Goal: Task Accomplishment & Management: Complete application form

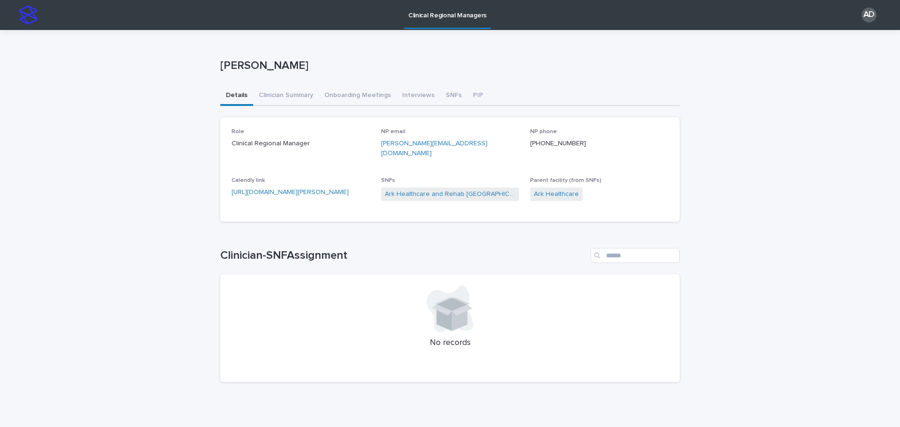
click at [181, 158] on div "Loading... Saving… Loading... Saving… [PERSON_NAME] [PERSON_NAME] Sorry, there …" at bounding box center [450, 233] width 900 height 407
click at [287, 96] on button "Clinician Summary" at bounding box center [286, 96] width 66 height 20
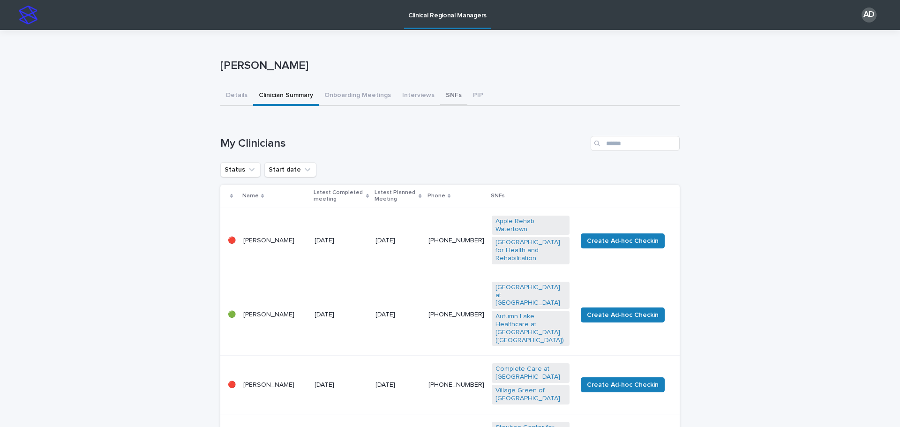
click at [449, 93] on button "SNFs" at bounding box center [453, 96] width 27 height 20
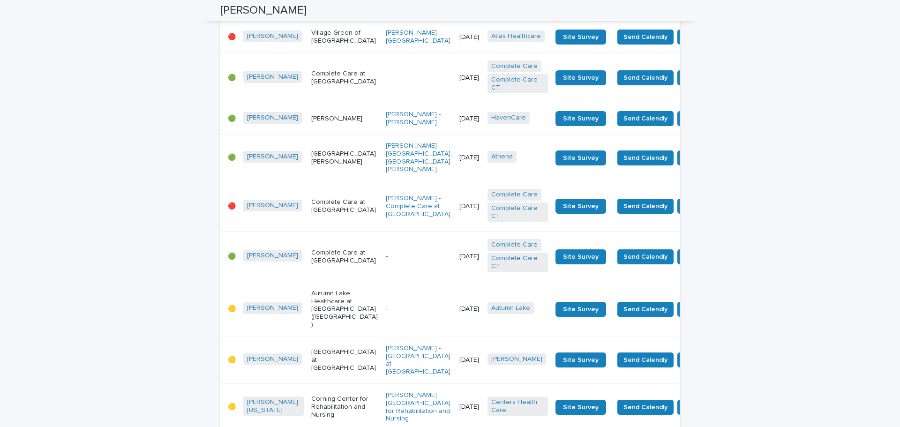
scroll to position [328, 0]
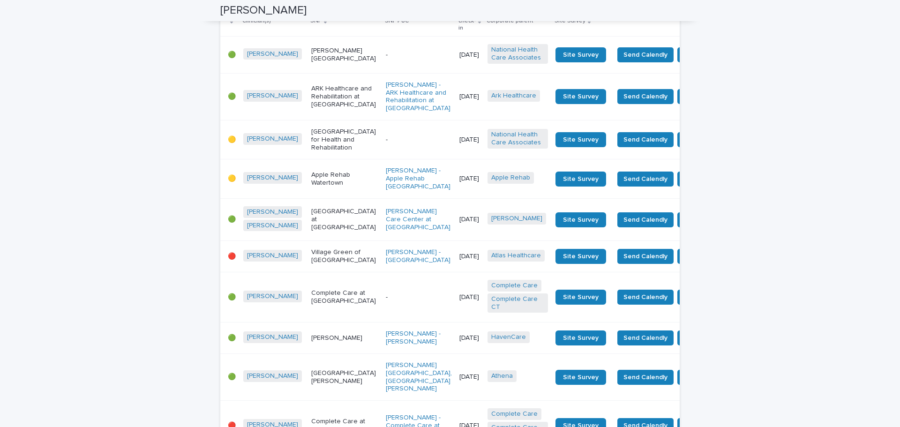
scroll to position [47, 0]
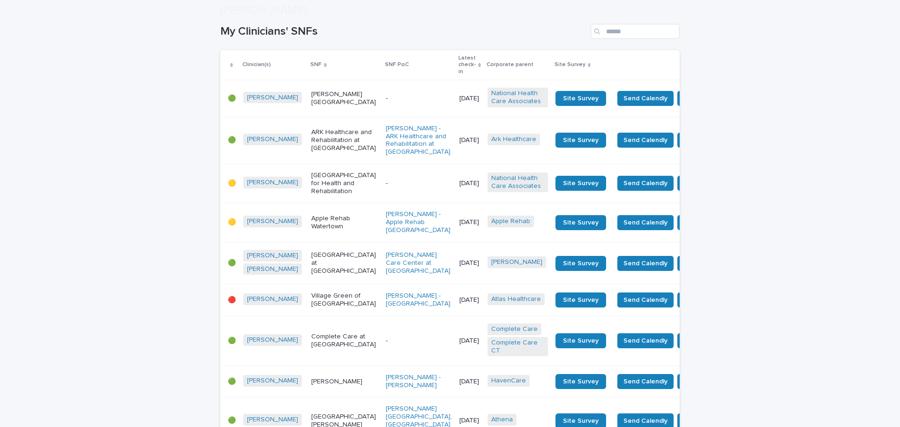
scroll to position [188, 0]
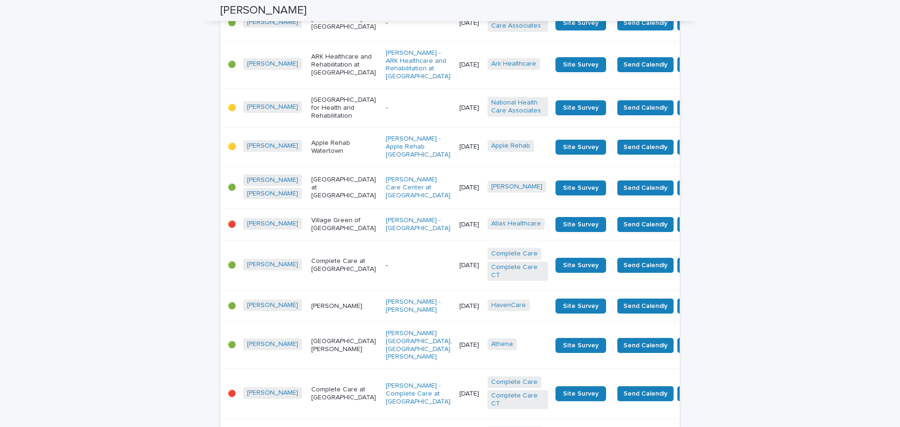
click at [311, 233] on p "Village Green of [GEOGRAPHIC_DATA]" at bounding box center [344, 225] width 67 height 16
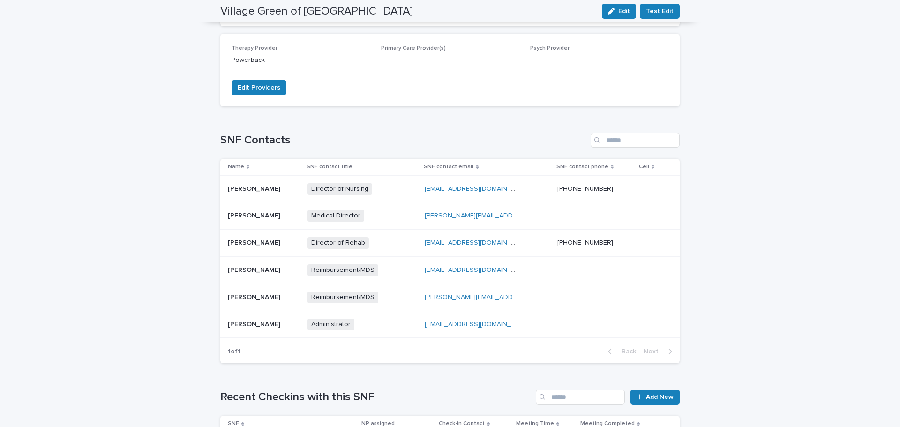
scroll to position [234, 0]
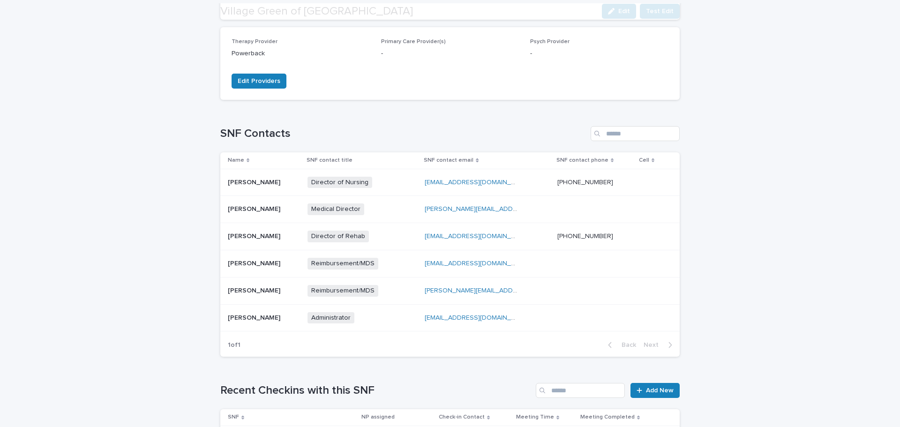
scroll to position [328, 0]
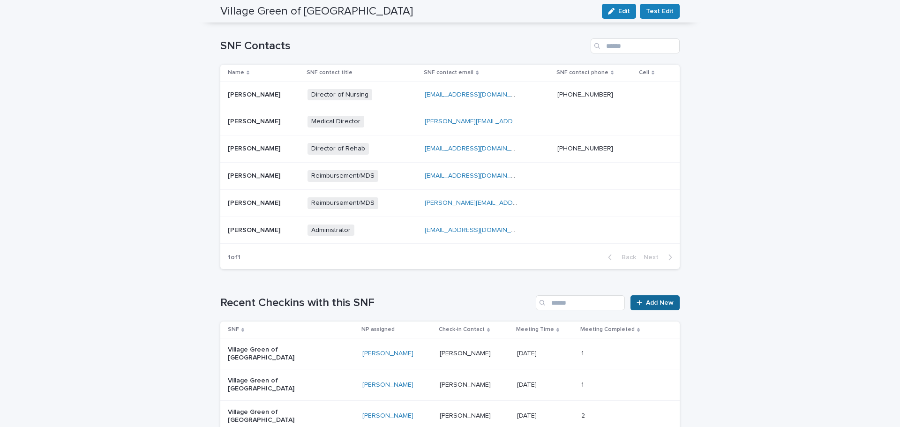
click at [657, 306] on span "Add New" at bounding box center [660, 303] width 28 height 7
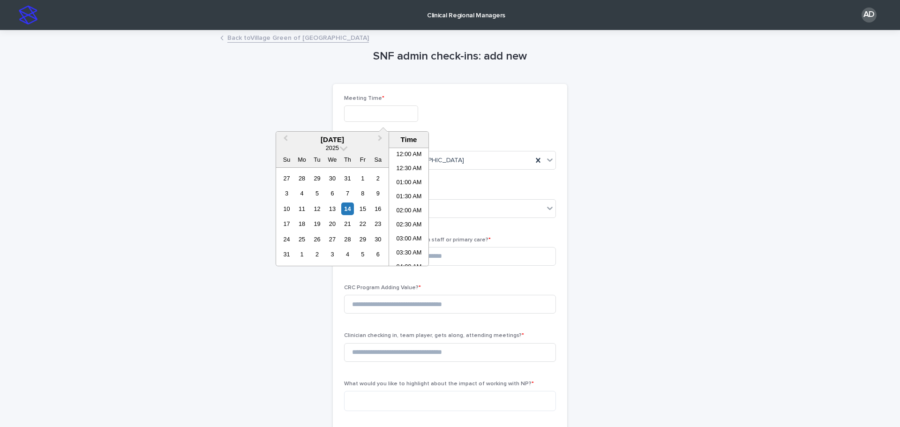
click at [387, 108] on input "text" at bounding box center [381, 113] width 74 height 16
click at [414, 201] on li "02:00 PM" at bounding box center [409, 207] width 40 height 14
type input "**********"
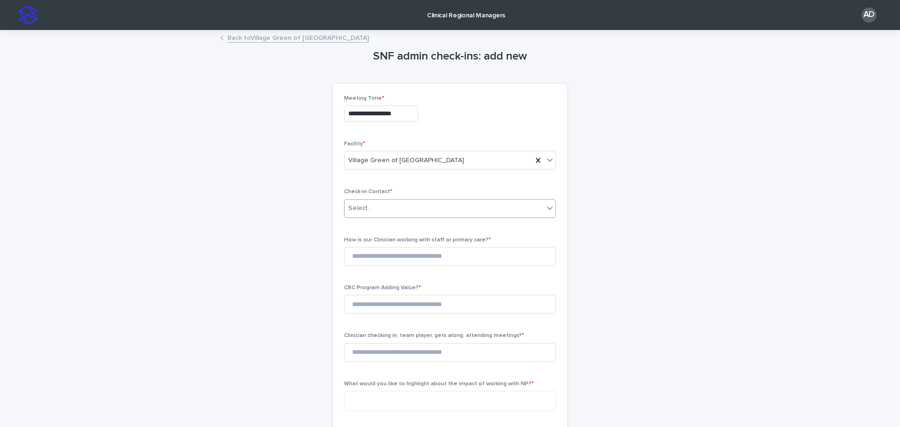
click at [427, 206] on div "Select..." at bounding box center [444, 208] width 199 height 15
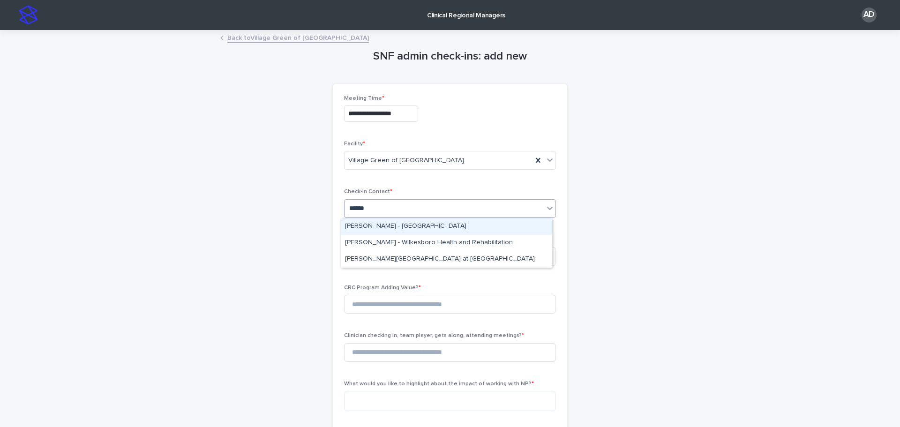
type input "*******"
click at [452, 227] on div "[PERSON_NAME] - [GEOGRAPHIC_DATA]" at bounding box center [446, 226] width 211 height 16
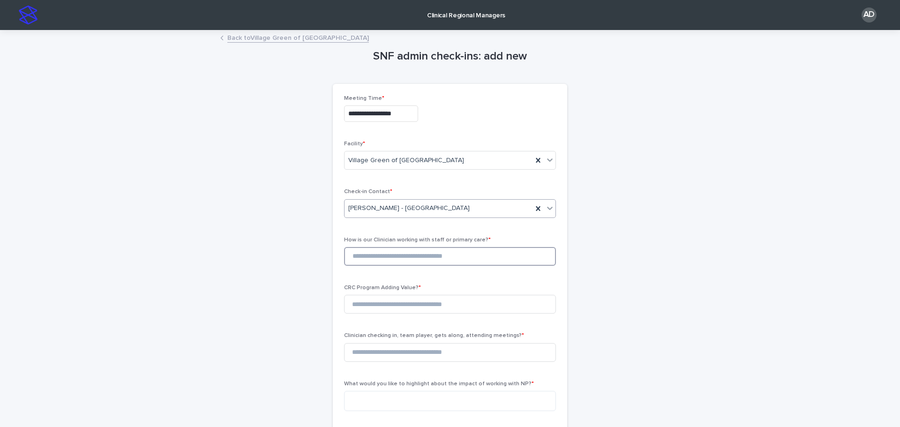
click at [438, 250] on input at bounding box center [450, 256] width 212 height 19
type input "*"
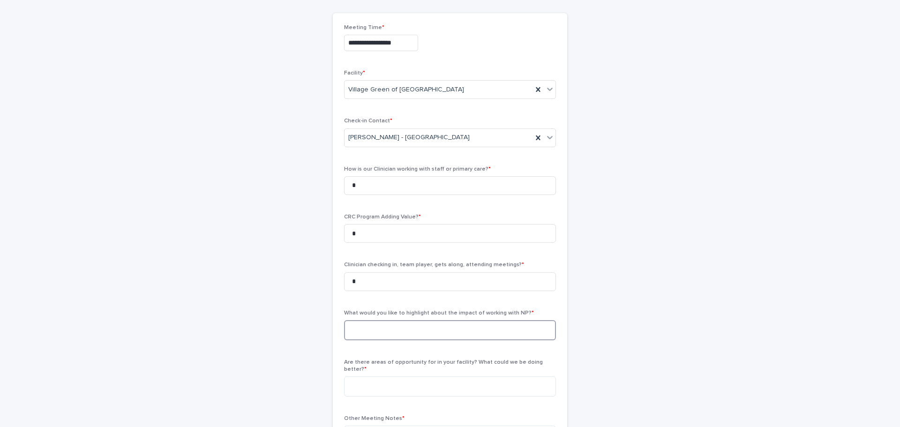
scroll to position [141, 0]
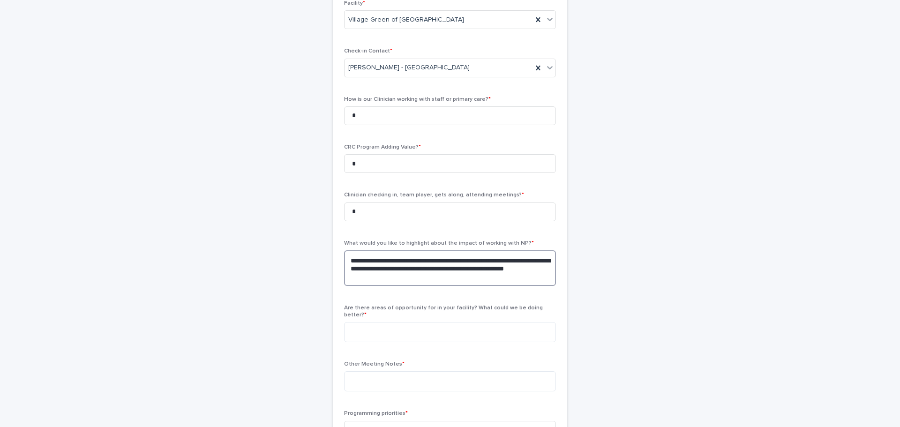
type textarea "**********"
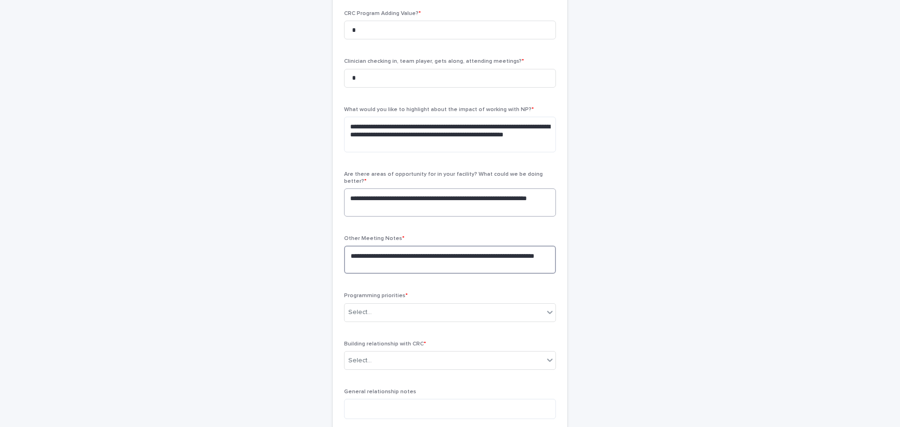
scroll to position [422, 0]
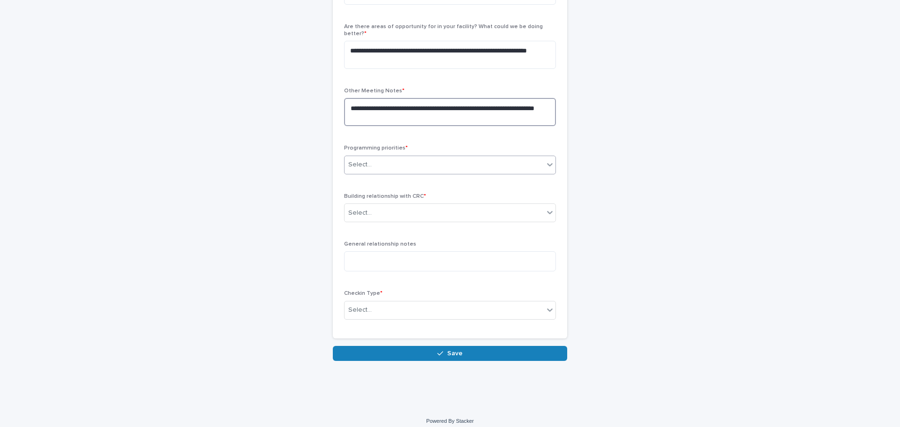
type textarea "**********"
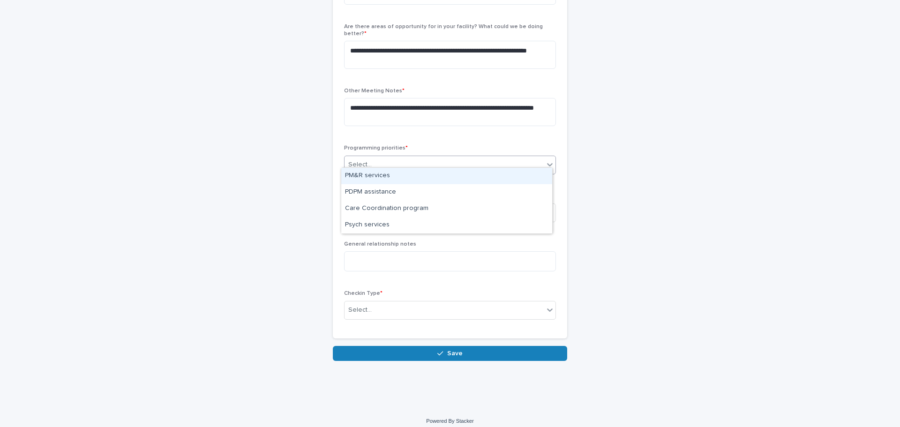
click at [426, 158] on div "Select..." at bounding box center [444, 164] width 199 height 15
click at [421, 174] on div "PM&R services" at bounding box center [446, 176] width 211 height 16
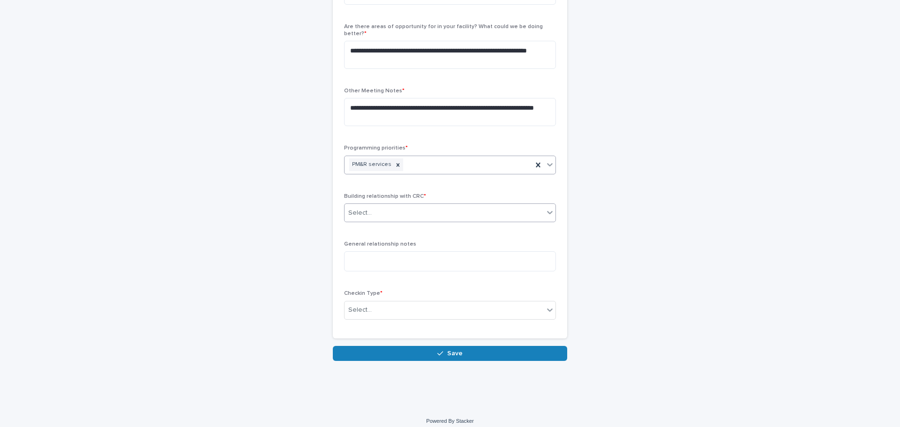
click at [412, 205] on div "Select..." at bounding box center [444, 212] width 199 height 15
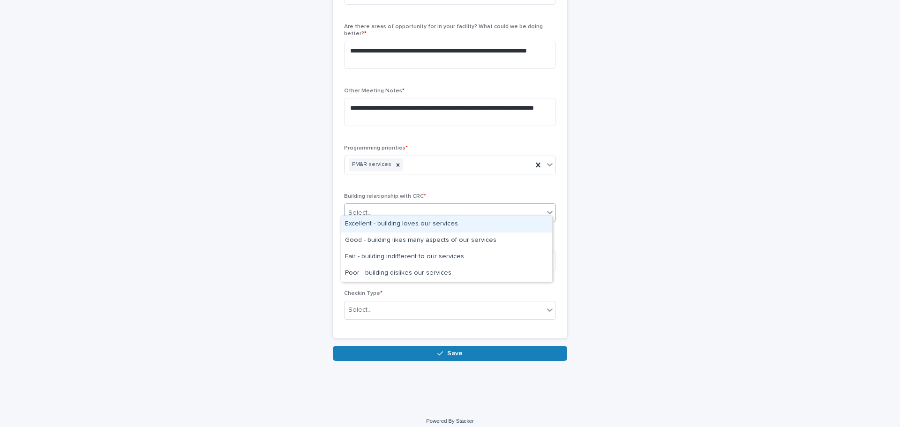
click at [415, 224] on div "Excellent - building loves our services" at bounding box center [446, 224] width 211 height 16
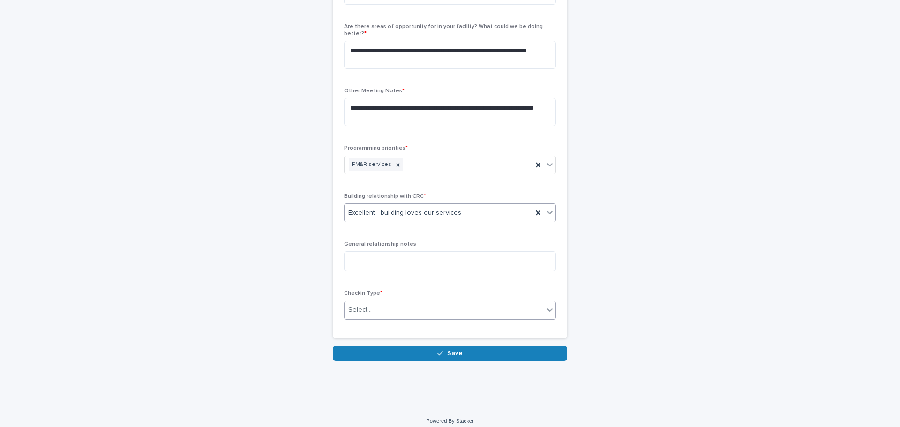
click at [423, 302] on div "Select..." at bounding box center [444, 309] width 199 height 15
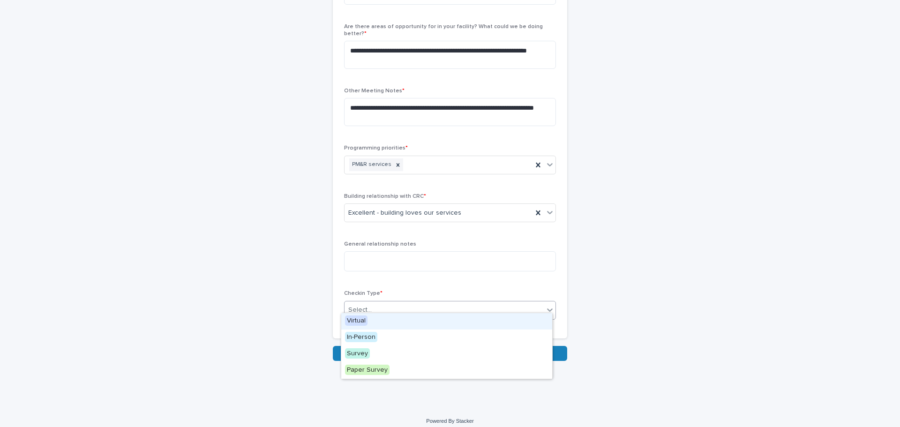
click at [404, 322] on div "Virtual" at bounding box center [446, 321] width 211 height 16
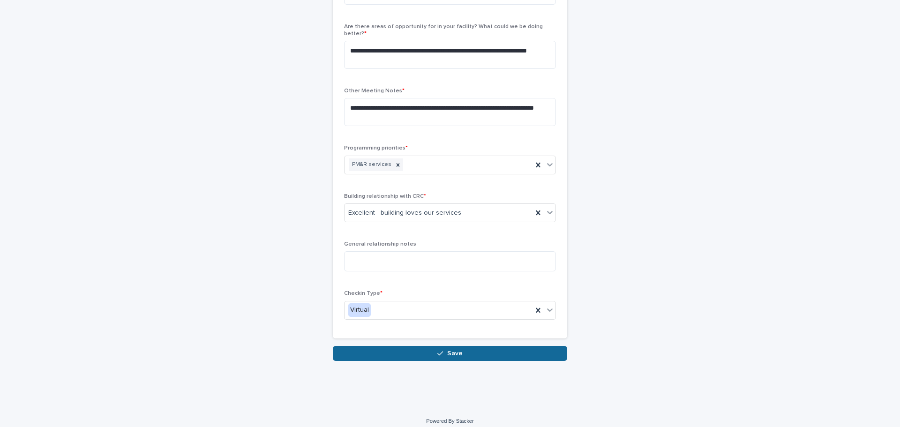
click at [450, 350] on span "Save" at bounding box center [454, 353] width 15 height 7
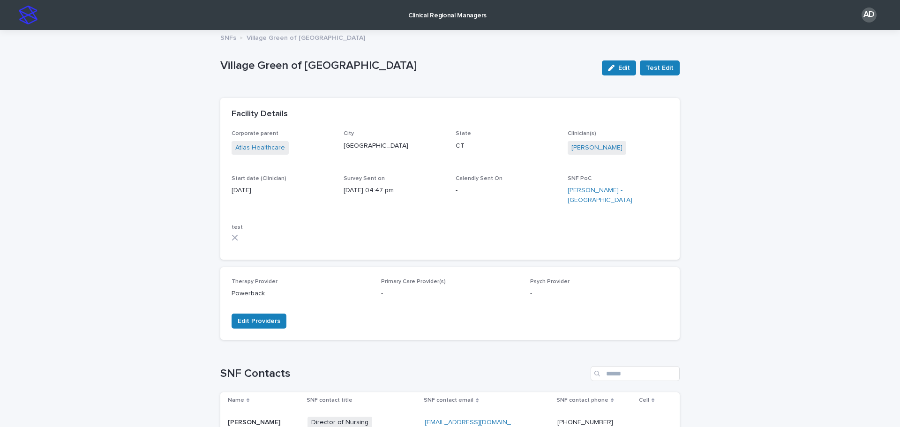
click at [30, 8] on img at bounding box center [28, 15] width 19 height 19
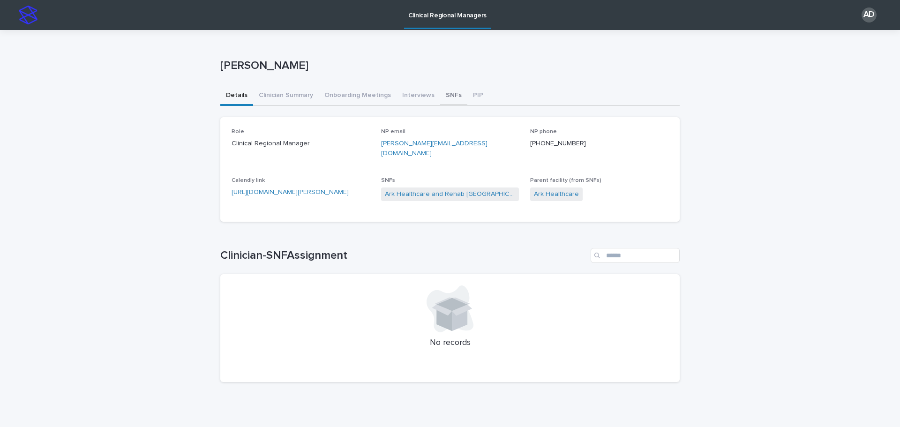
click at [447, 96] on button "SNFs" at bounding box center [453, 96] width 27 height 20
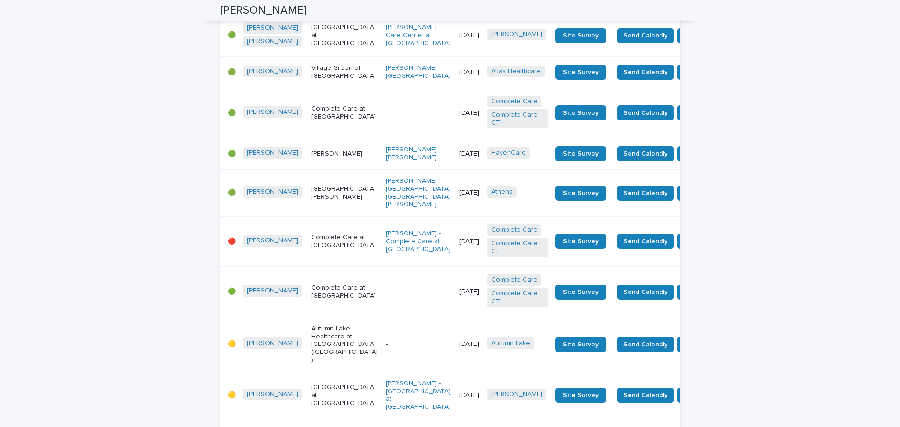
scroll to position [469, 0]
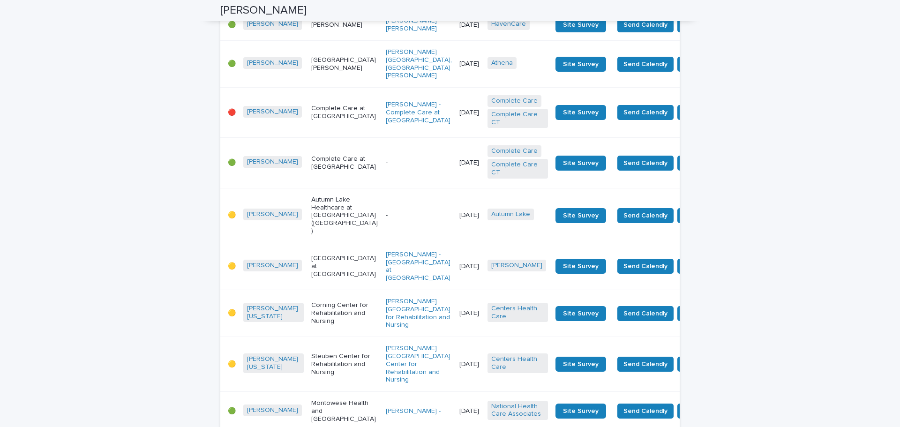
click at [320, 121] on p "Complete Care at [GEOGRAPHIC_DATA]" at bounding box center [344, 113] width 67 height 16
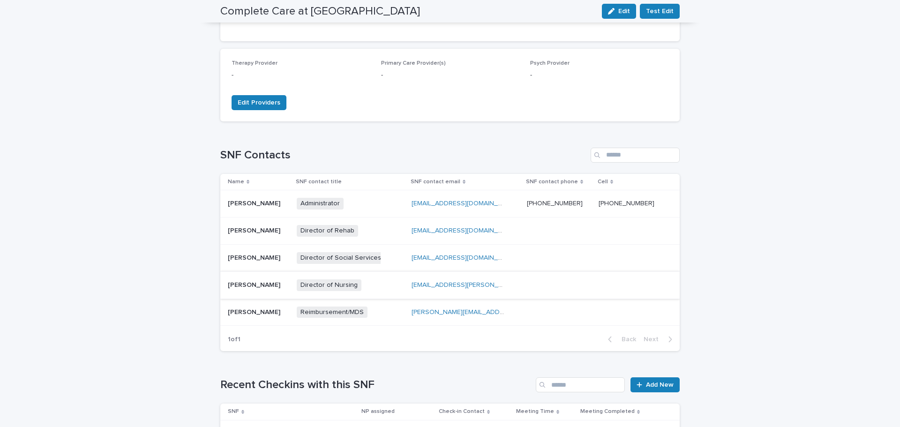
scroll to position [469, 0]
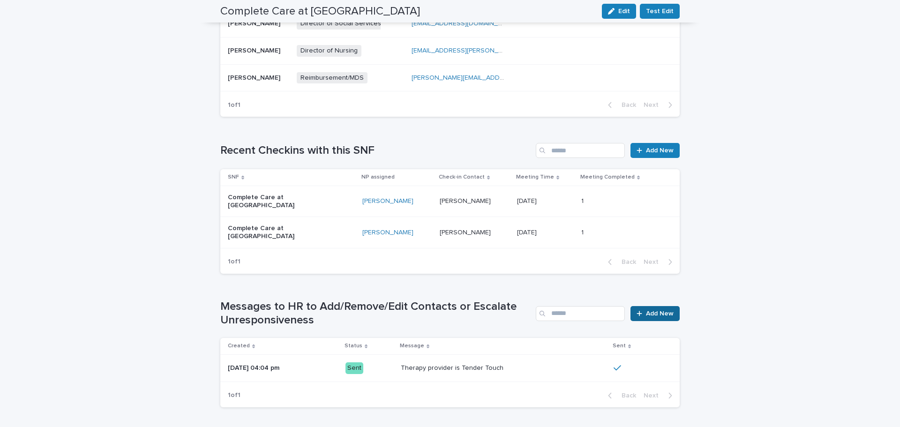
click at [656, 310] on span "Add New" at bounding box center [660, 313] width 28 height 7
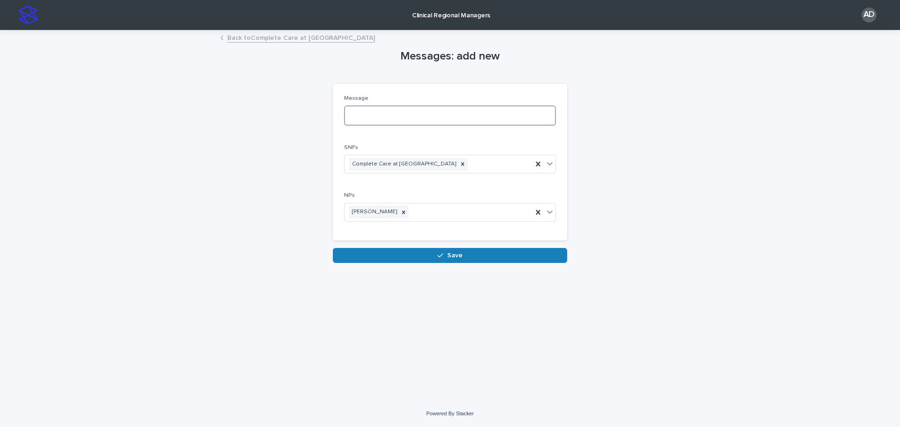
click at [434, 112] on textarea at bounding box center [450, 115] width 212 height 20
type textarea "**********"
click at [293, 190] on div "**********" at bounding box center [449, 147] width 459 height 232
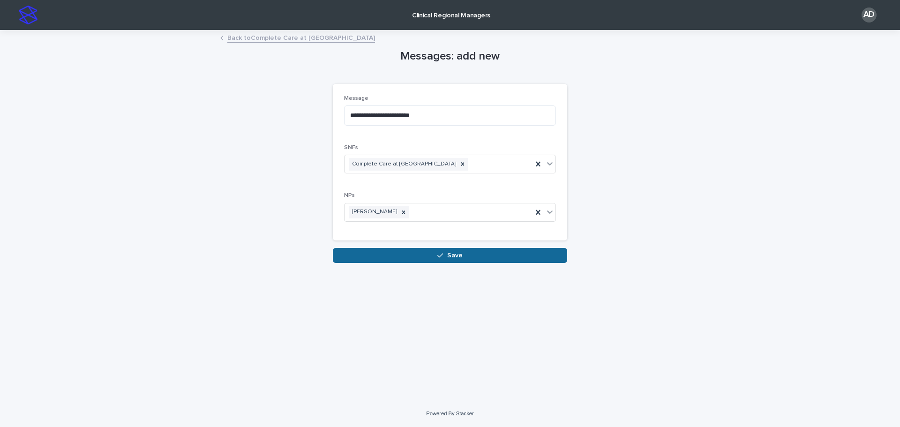
click at [458, 257] on span "Save" at bounding box center [454, 255] width 15 height 7
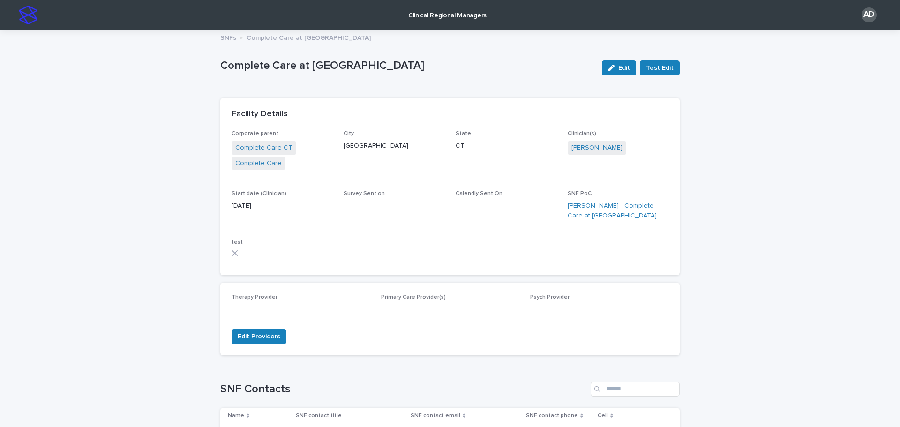
click at [28, 17] on img at bounding box center [28, 15] width 19 height 19
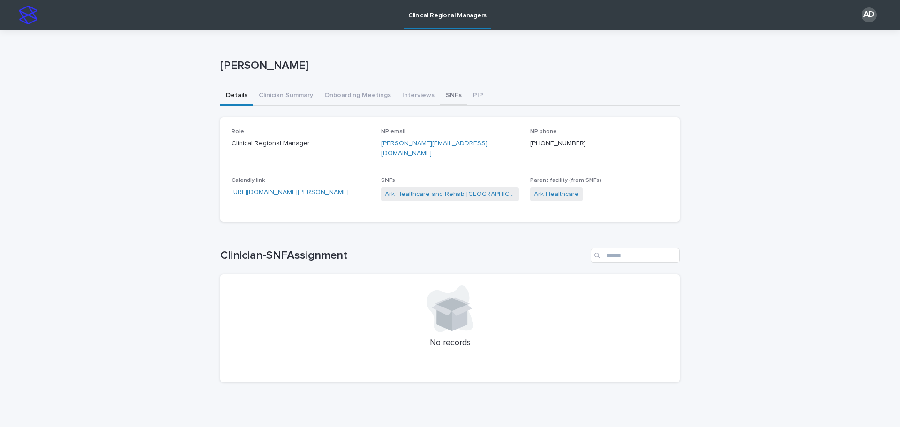
click at [440, 96] on button "SNFs" at bounding box center [453, 96] width 27 height 20
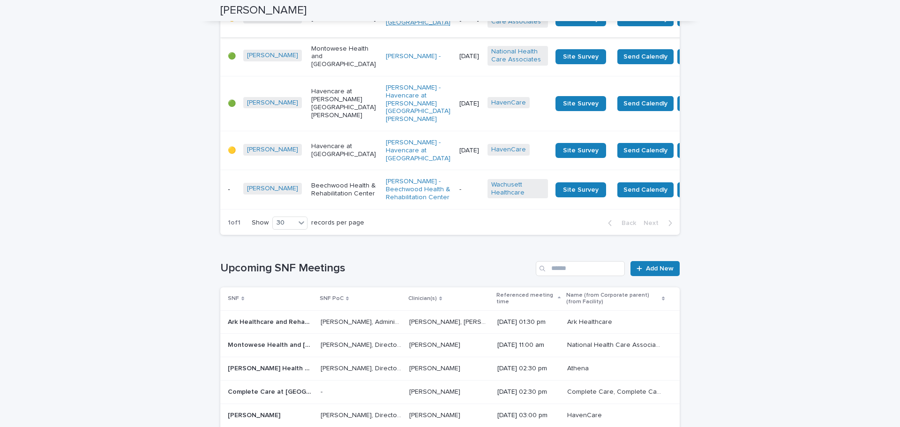
scroll to position [1874, 0]
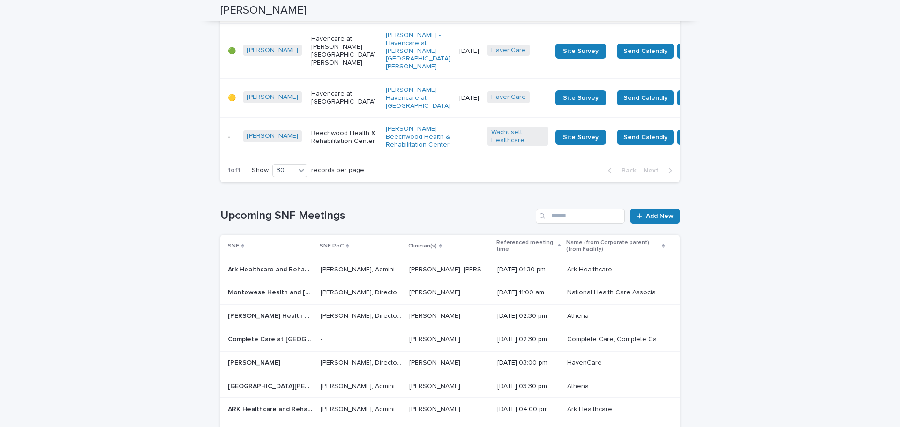
click at [313, 67] on p "Havencare at [PERSON_NAME][GEOGRAPHIC_DATA][PERSON_NAME]" at bounding box center [344, 50] width 67 height 31
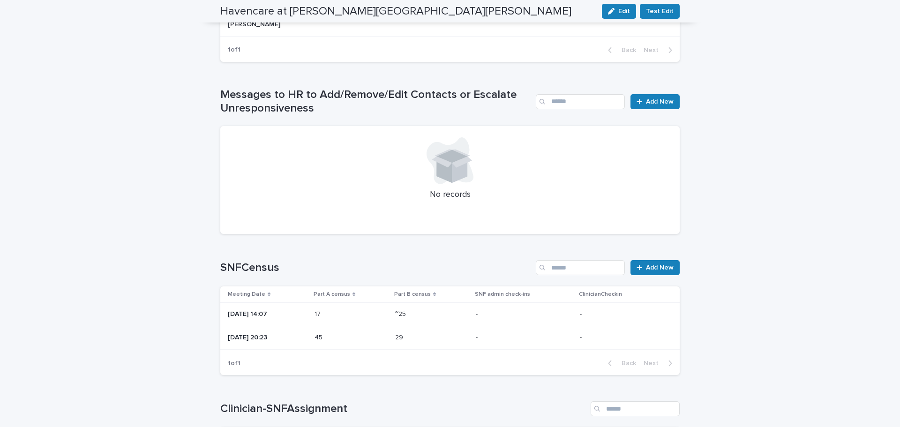
scroll to position [797, 0]
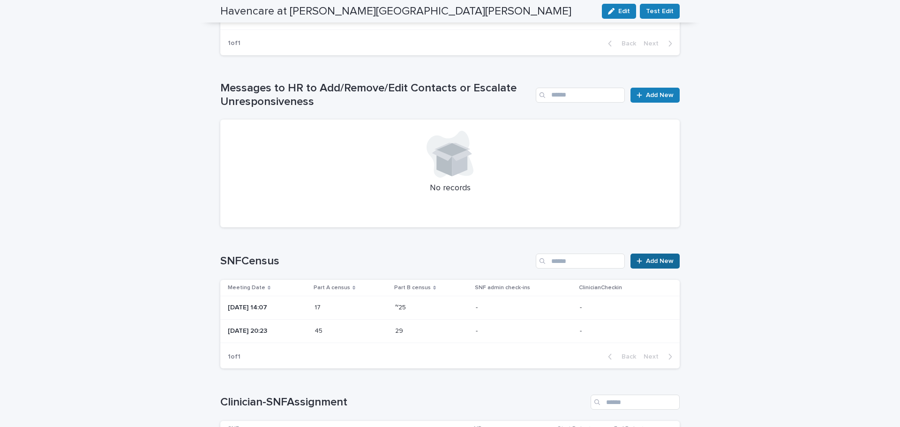
click at [657, 254] on link "Add New" at bounding box center [655, 261] width 49 height 15
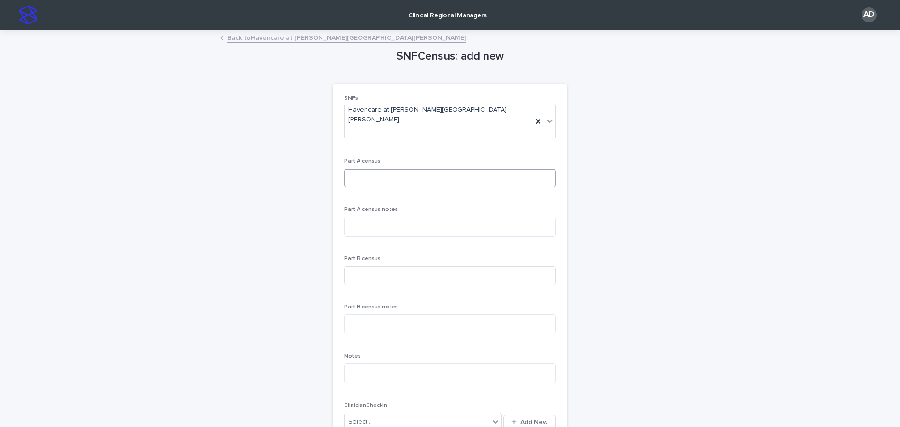
click at [369, 169] on input at bounding box center [450, 178] width 212 height 19
type input "**"
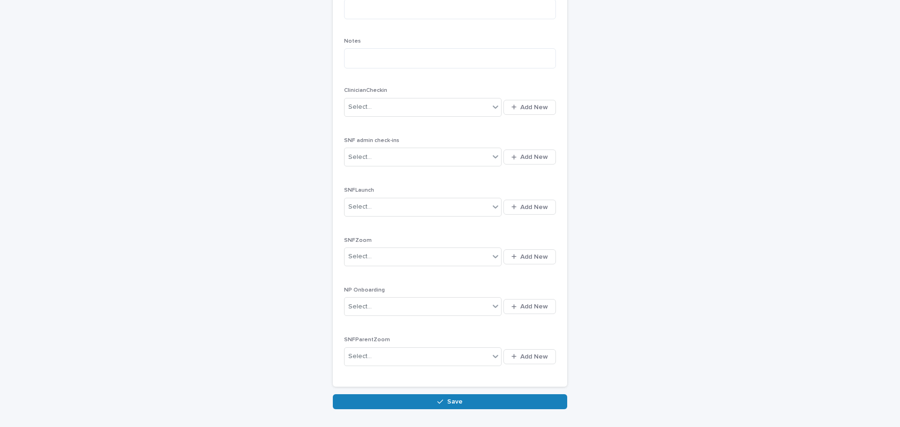
scroll to position [354, 0]
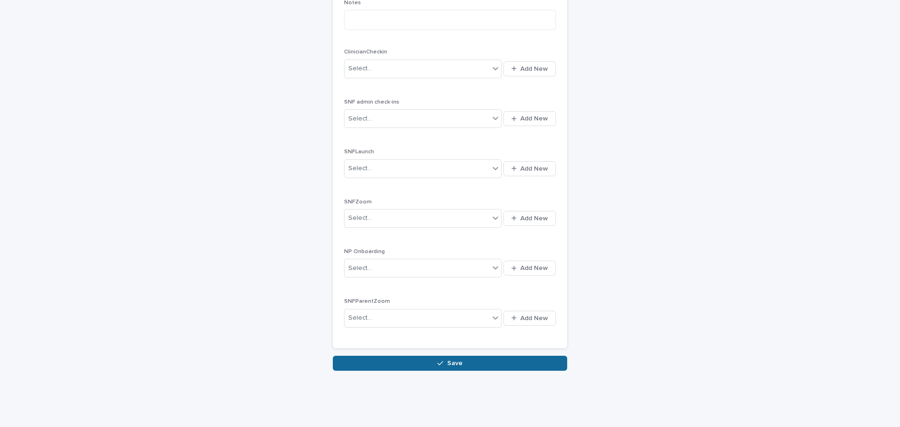
type input "**"
click at [465, 356] on button "Save" at bounding box center [450, 363] width 234 height 15
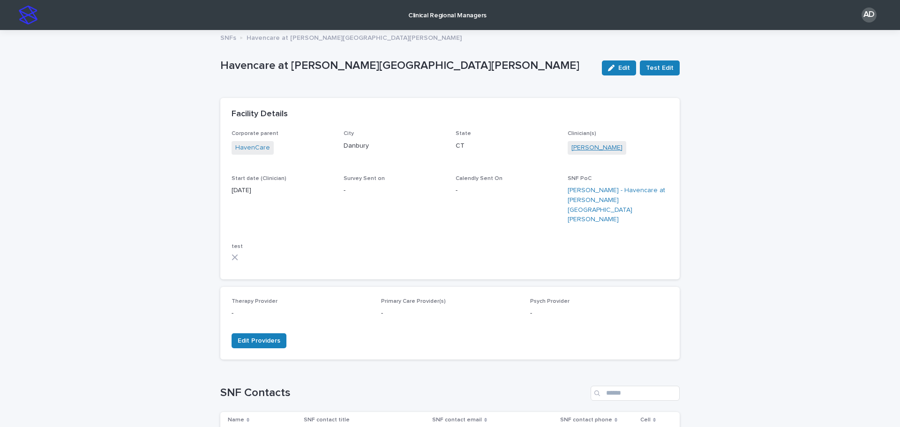
click at [599, 145] on link "[PERSON_NAME]" at bounding box center [597, 148] width 51 height 10
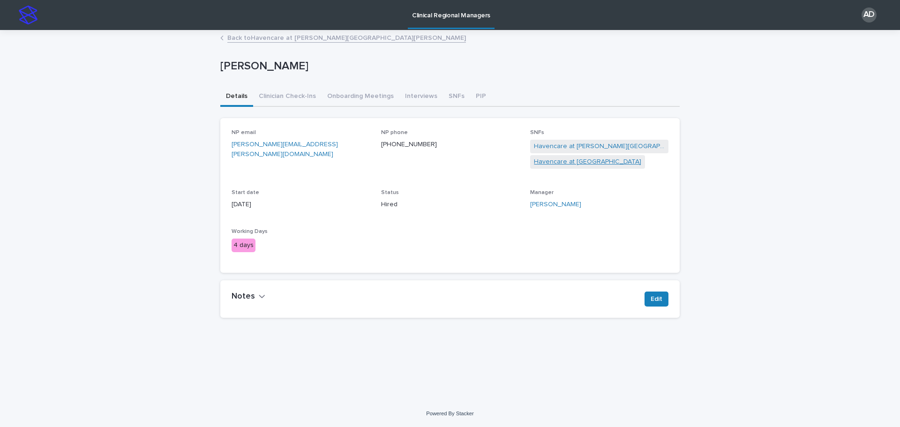
click at [563, 160] on link "Havencare at [GEOGRAPHIC_DATA]" at bounding box center [587, 162] width 107 height 10
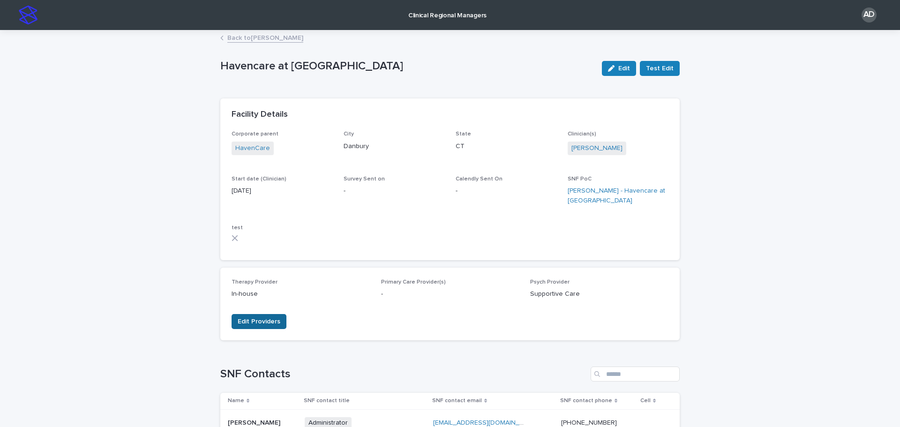
click at [262, 321] on span "Edit Providers" at bounding box center [259, 321] width 43 height 9
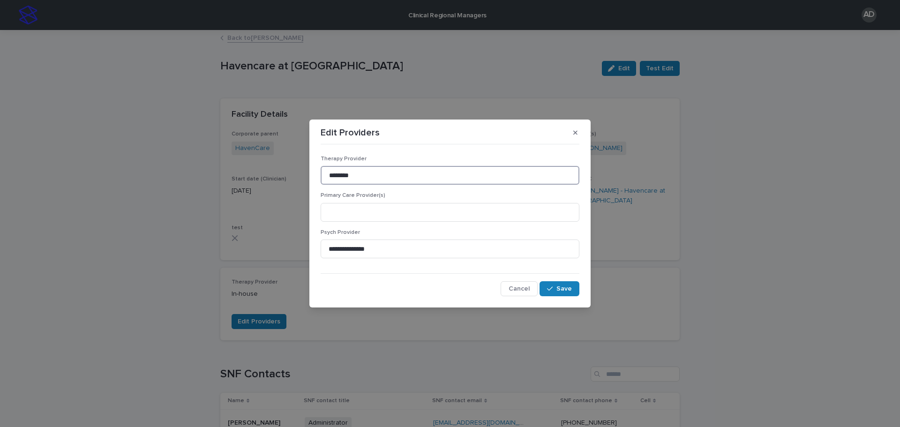
drag, startPoint x: 380, startPoint y: 168, endPoint x: 252, endPoint y: 169, distance: 128.0
click at [253, 169] on div "**********" at bounding box center [450, 213] width 900 height 427
type input "**********"
click at [553, 286] on icon "button" at bounding box center [550, 289] width 6 height 7
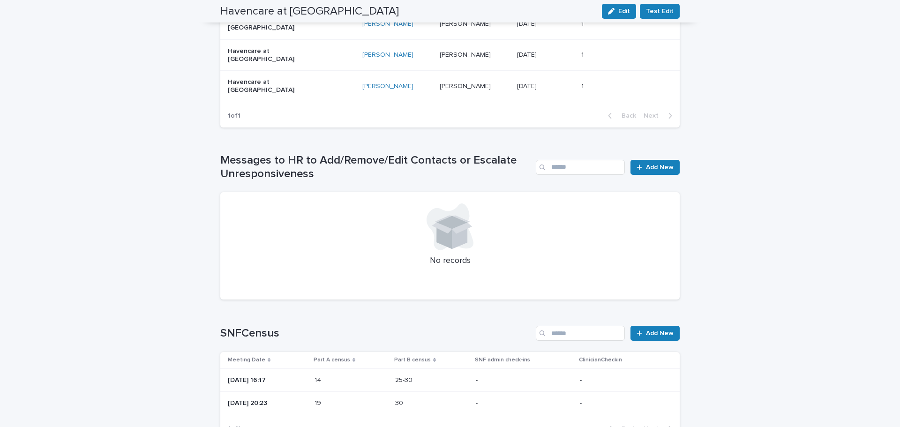
scroll to position [844, 0]
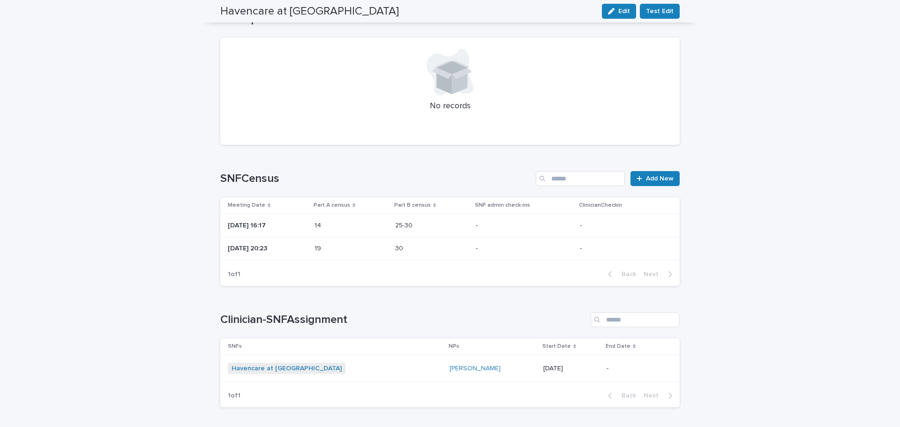
click at [664, 152] on div "Loading... Saving… SNFCensus Add New Meeting Date Part A census Part B census S…" at bounding box center [449, 222] width 459 height 141
click at [660, 171] on link "Add New" at bounding box center [655, 178] width 49 height 15
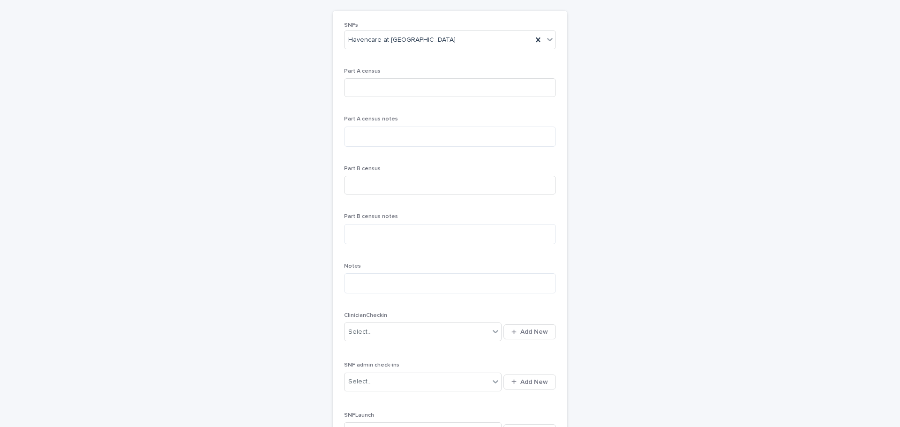
scroll to position [72, 0]
click at [399, 82] on input at bounding box center [450, 88] width 212 height 19
type input "**"
click at [243, 181] on div "SNFCensus: add new Loading... Saving… Loading... Saving… Loading... Saving… [GE…" at bounding box center [449, 297] width 459 height 676
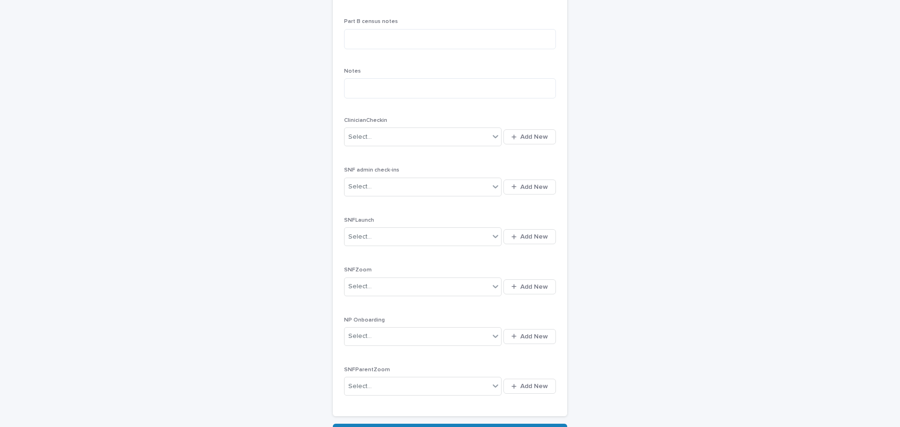
scroll to position [354, 0]
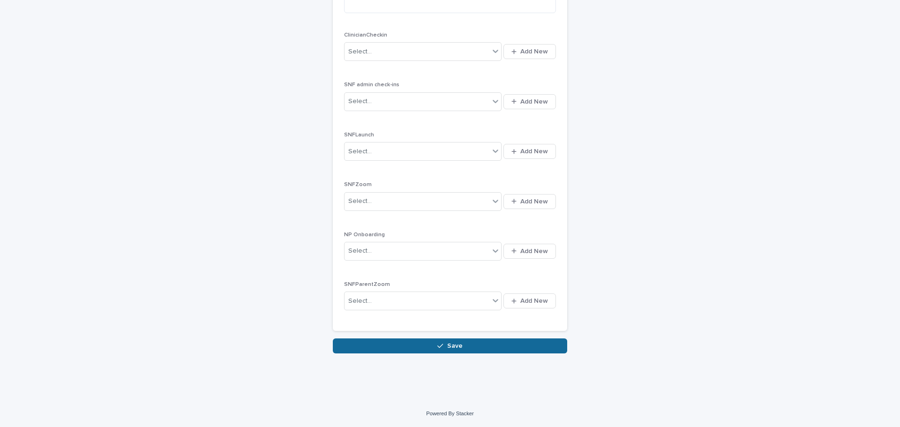
click at [415, 350] on button "Save" at bounding box center [450, 346] width 234 height 15
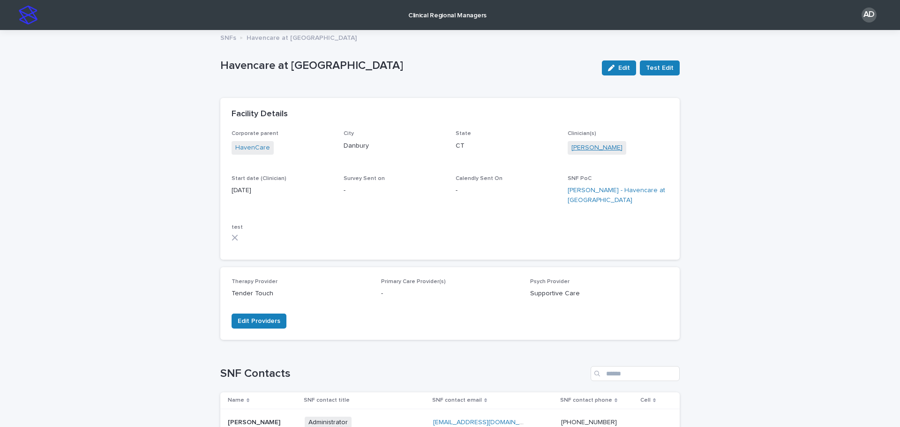
click at [602, 147] on link "[PERSON_NAME]" at bounding box center [597, 148] width 51 height 10
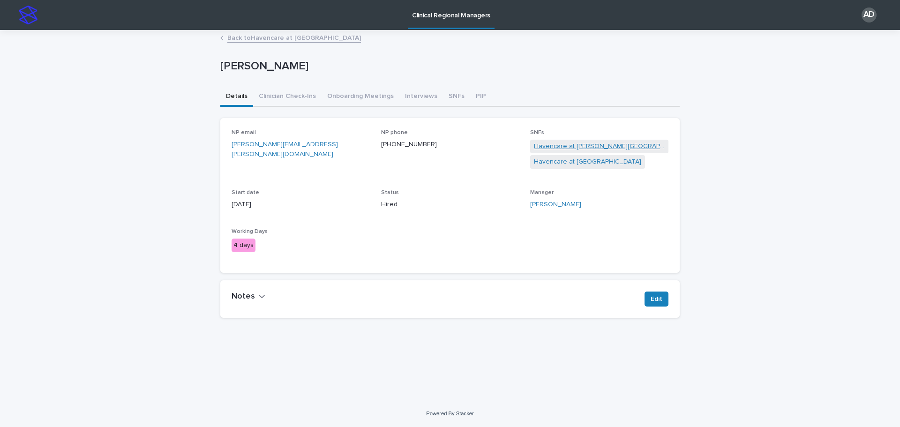
click at [586, 143] on link "Havencare at [PERSON_NAME][GEOGRAPHIC_DATA][PERSON_NAME]" at bounding box center [599, 147] width 131 height 10
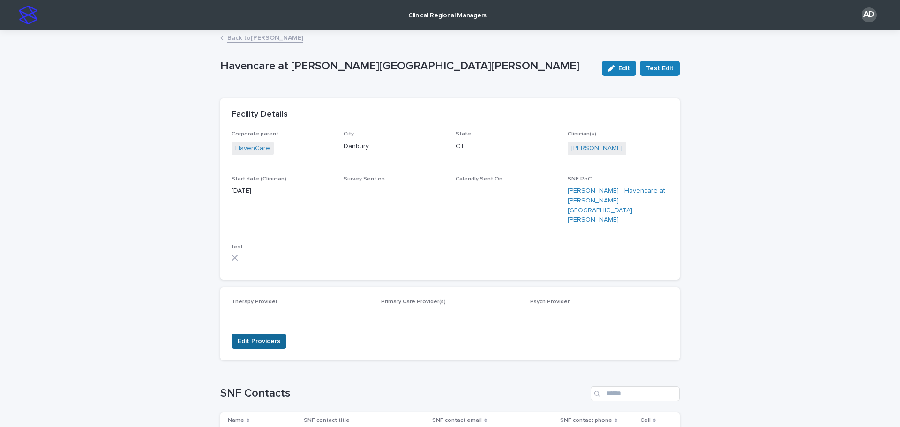
click at [257, 337] on span "Edit Providers" at bounding box center [259, 341] width 43 height 9
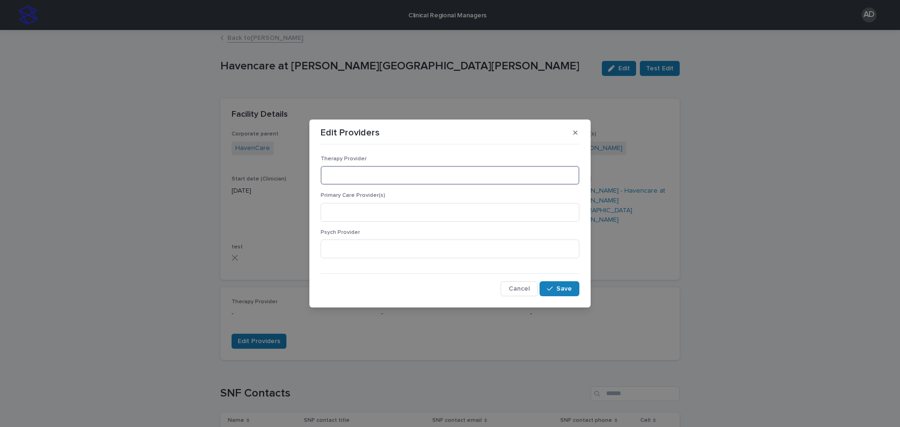
click at [369, 178] on input at bounding box center [450, 175] width 259 height 19
type input "**********"
click at [547, 288] on button "Save" at bounding box center [560, 288] width 40 height 15
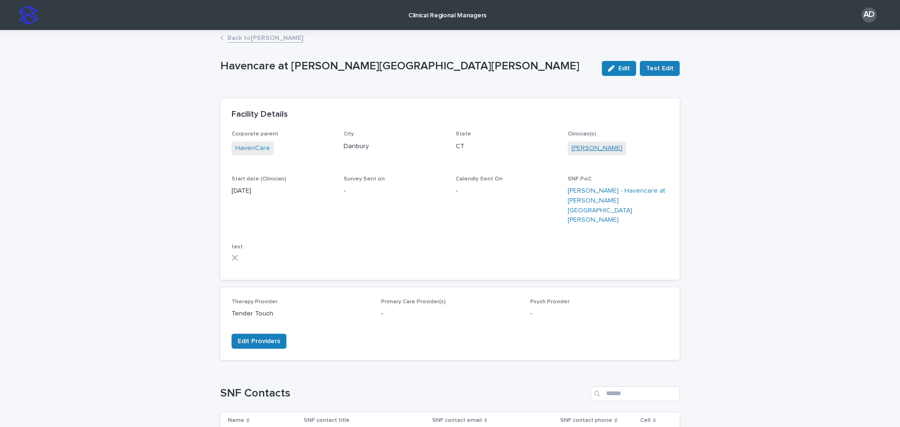
click at [604, 146] on link "[PERSON_NAME]" at bounding box center [597, 148] width 51 height 10
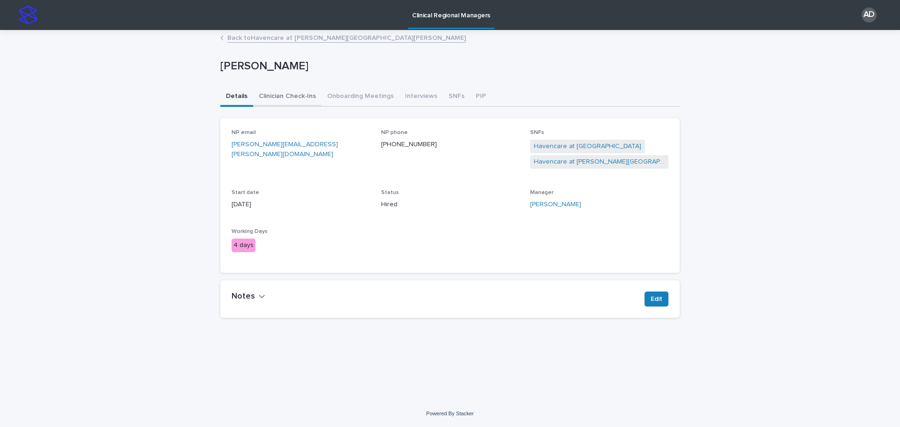
click at [281, 100] on button "Clinician Check-Ins" at bounding box center [287, 97] width 68 height 20
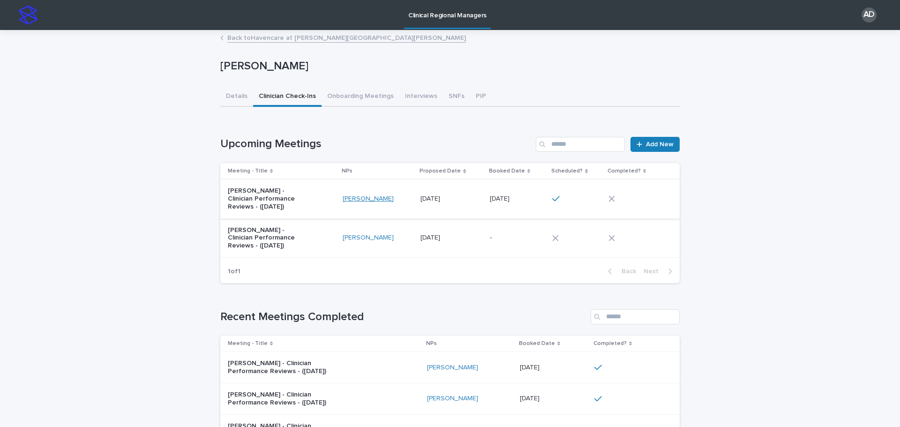
click at [369, 196] on link "[PERSON_NAME]" at bounding box center [368, 199] width 51 height 8
click at [501, 202] on p "[DATE]" at bounding box center [501, 198] width 22 height 10
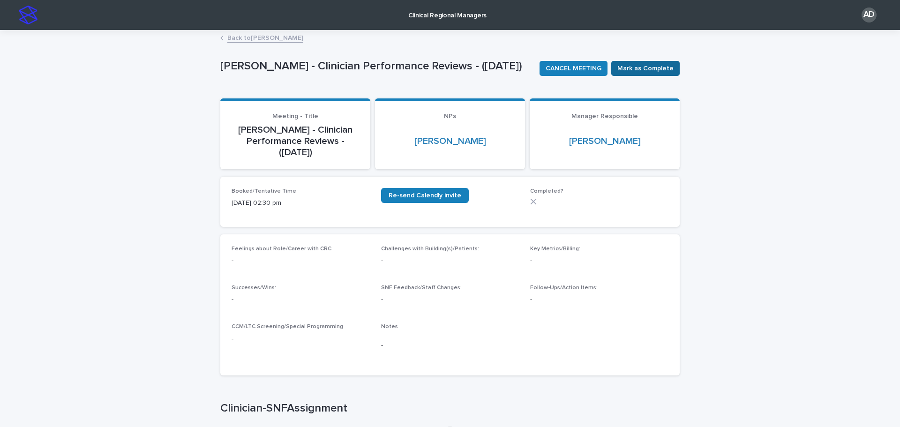
click at [659, 70] on span "Mark as Complete" at bounding box center [646, 68] width 56 height 9
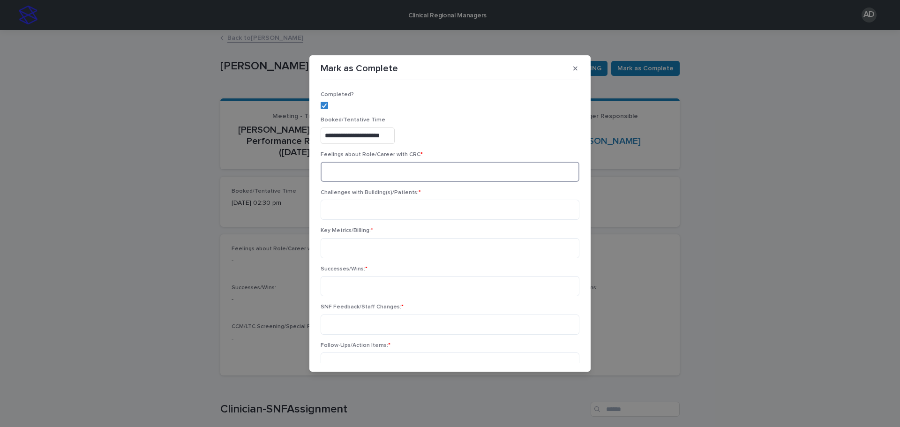
click at [467, 164] on textarea at bounding box center [450, 172] width 259 height 20
type textarea "**********"
click at [392, 209] on textarea "**" at bounding box center [448, 210] width 254 height 20
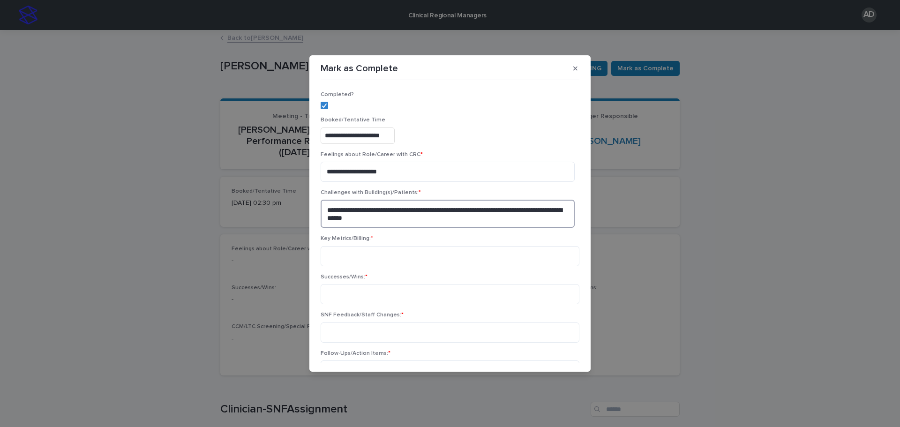
type textarea "**********"
click at [564, 251] on textarea "**********" at bounding box center [448, 256] width 254 height 20
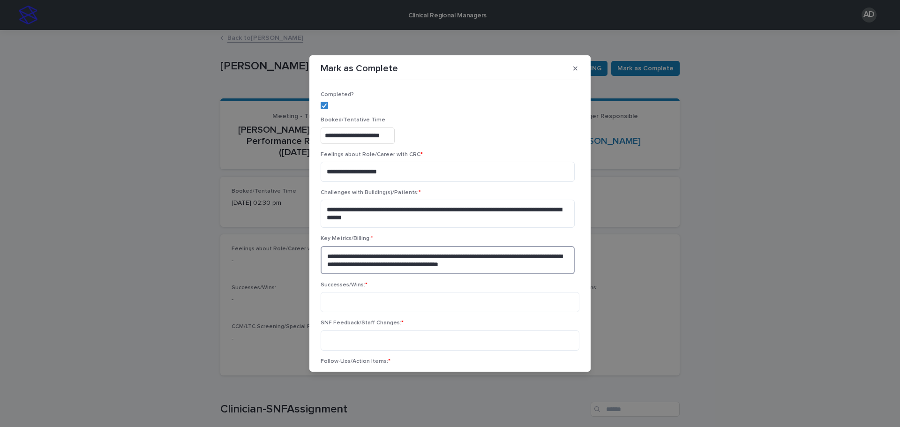
type textarea "**********"
type textarea "*"
drag, startPoint x: 485, startPoint y: 210, endPoint x: 322, endPoint y: 211, distance: 162.7
click at [322, 211] on textarea "**********" at bounding box center [448, 214] width 254 height 28
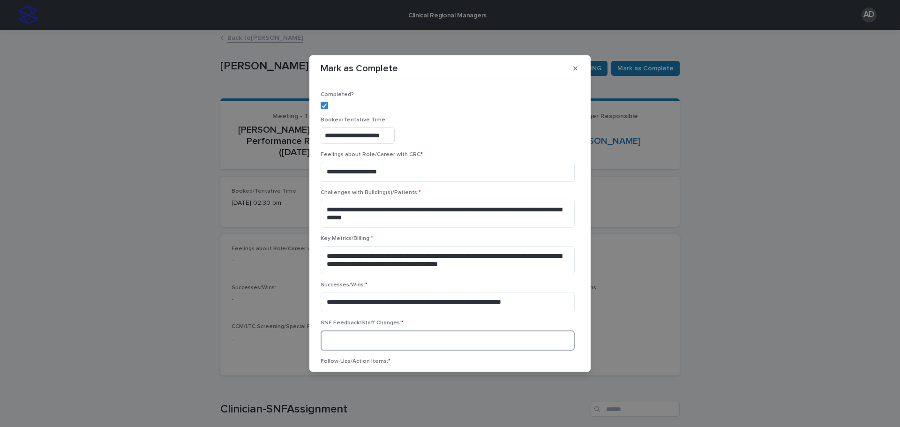
click at [363, 333] on textarea at bounding box center [448, 341] width 254 height 20
paste textarea "**********"
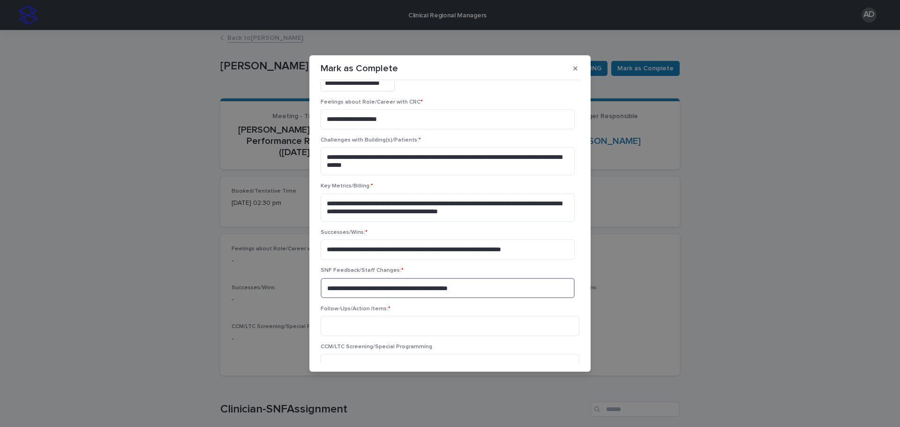
scroll to position [140, 0]
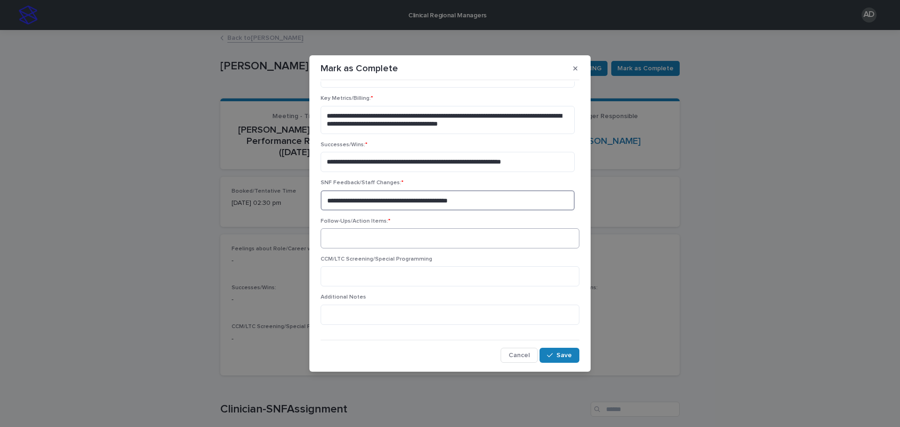
type textarea "**********"
click at [439, 235] on textarea at bounding box center [450, 238] width 259 height 20
type textarea "*"
type textarea "**********"
click at [553, 360] on button "Save" at bounding box center [560, 355] width 40 height 15
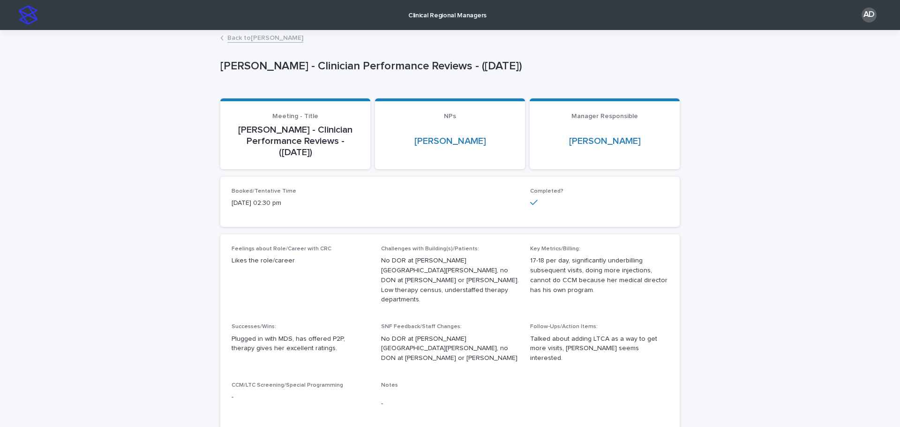
click at [28, 14] on img at bounding box center [28, 15] width 19 height 19
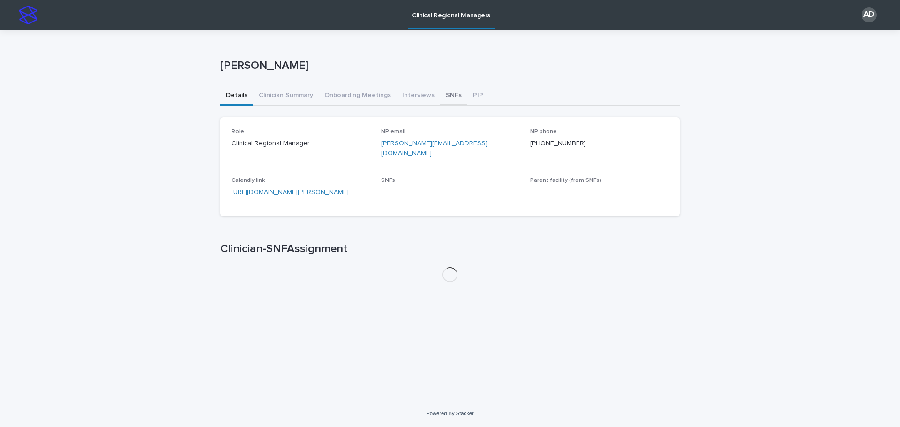
click at [448, 97] on button "SNFs" at bounding box center [453, 96] width 27 height 20
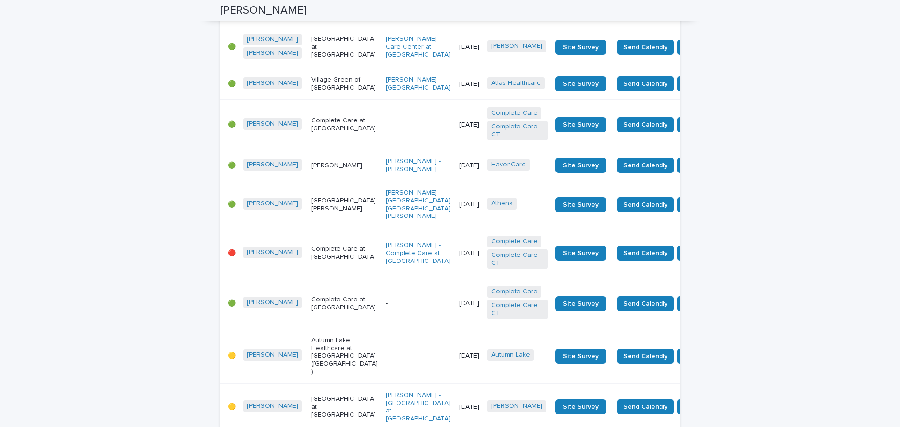
scroll to position [469, 0]
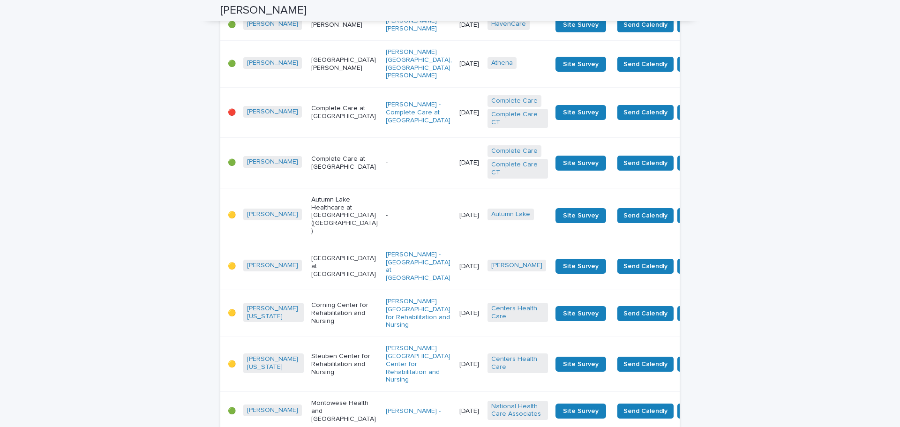
click at [322, 121] on p "Complete Care at [GEOGRAPHIC_DATA]" at bounding box center [344, 113] width 67 height 16
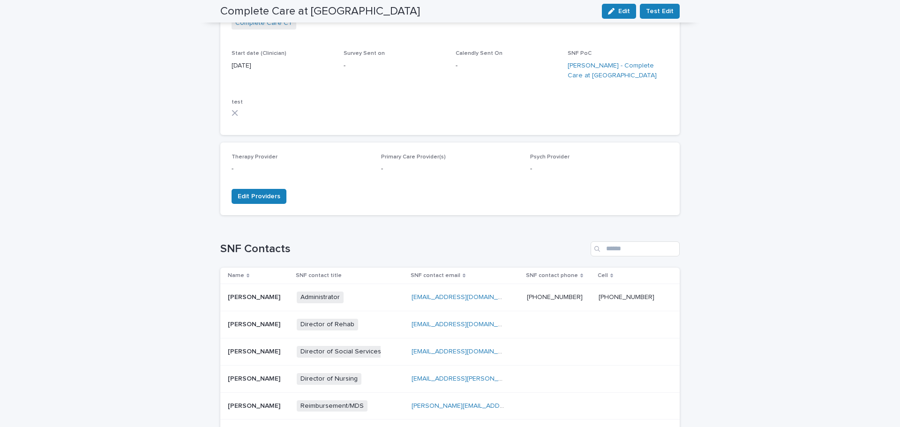
scroll to position [47, 0]
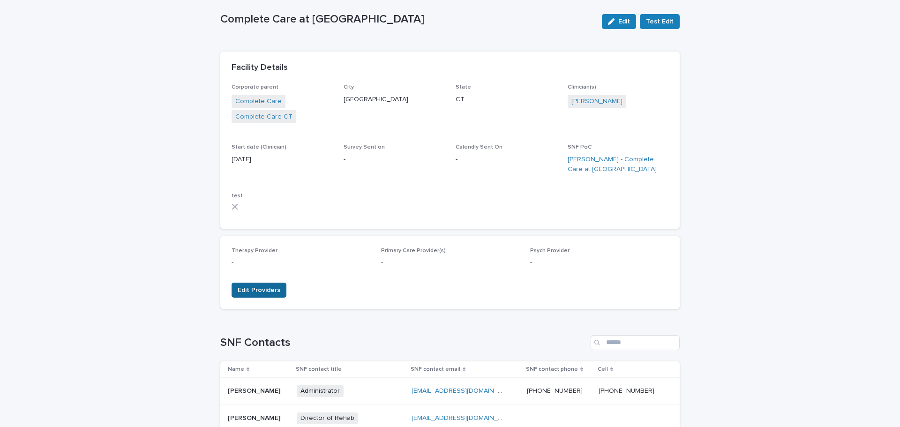
click at [256, 291] on span "Edit Providers" at bounding box center [259, 290] width 43 height 9
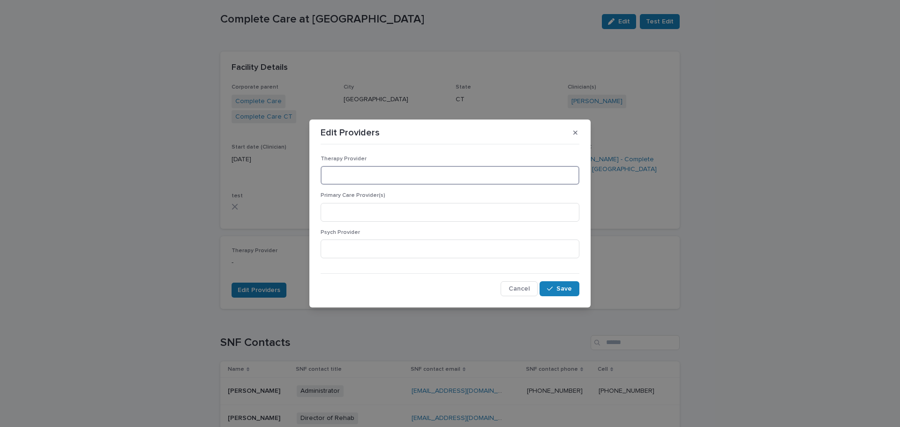
click at [415, 169] on input at bounding box center [450, 175] width 259 height 19
type input "**********"
click at [570, 283] on button "Save" at bounding box center [560, 288] width 40 height 15
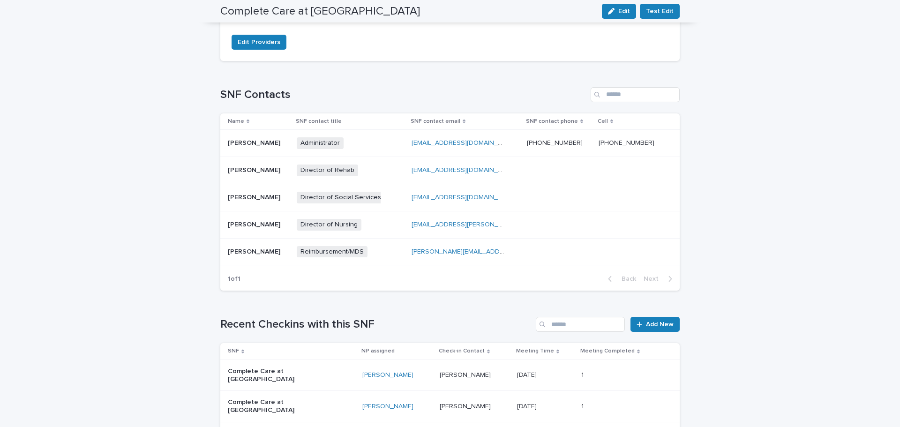
scroll to position [422, 0]
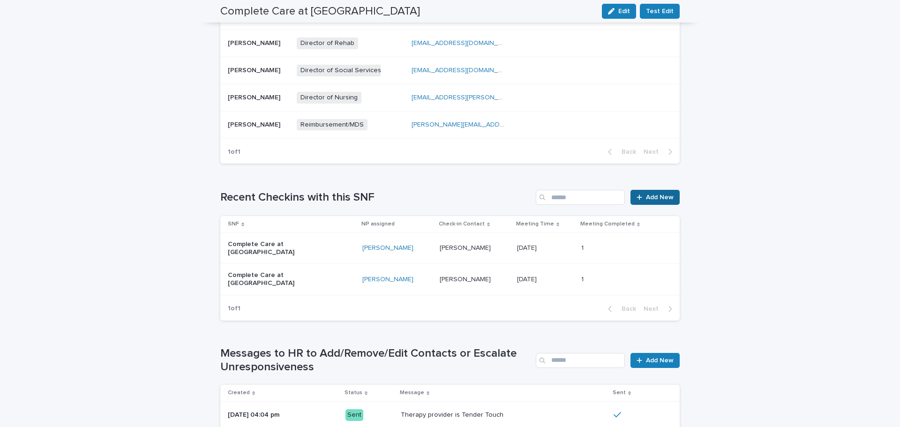
click at [665, 198] on span "Add New" at bounding box center [660, 197] width 28 height 7
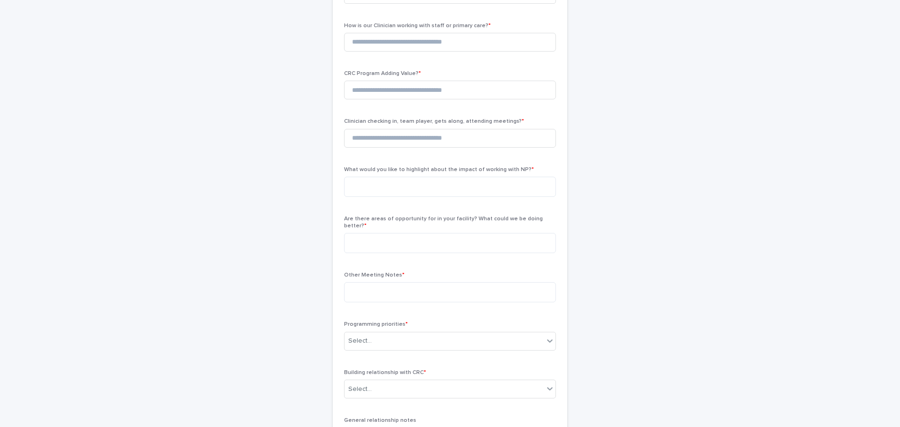
scroll to position [16, 0]
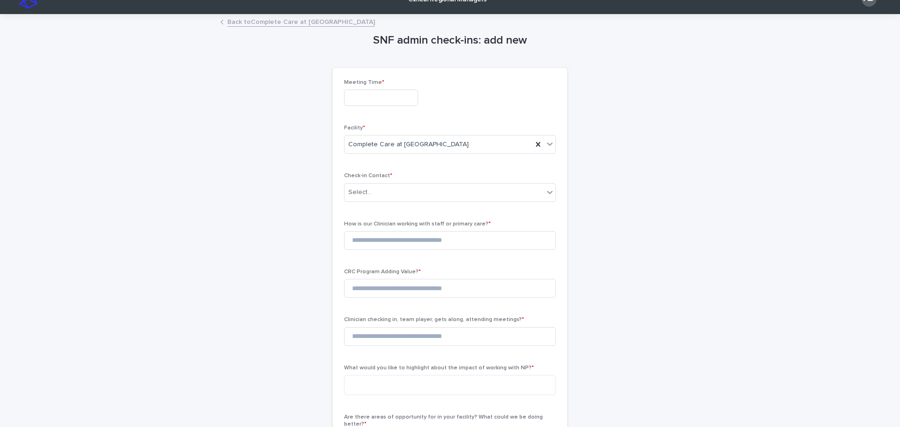
click at [379, 101] on input "text" at bounding box center [381, 98] width 74 height 16
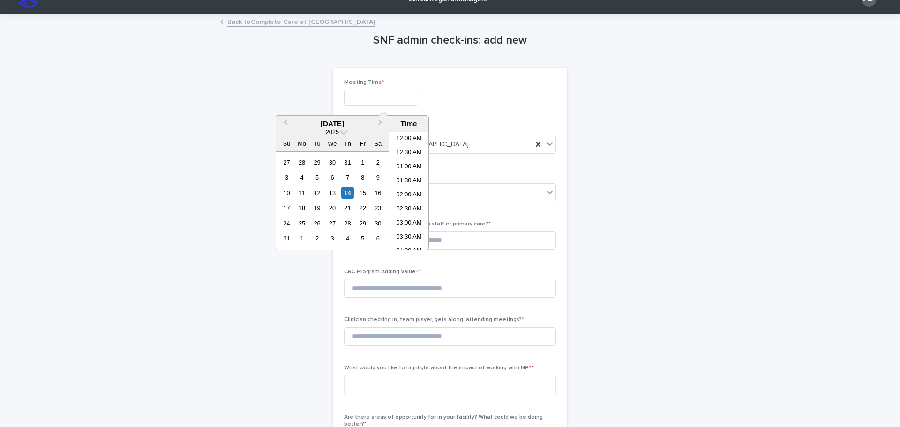
scroll to position [370, 0]
click at [414, 192] on li "03:00 PM" at bounding box center [409, 191] width 40 height 14
type input "**********"
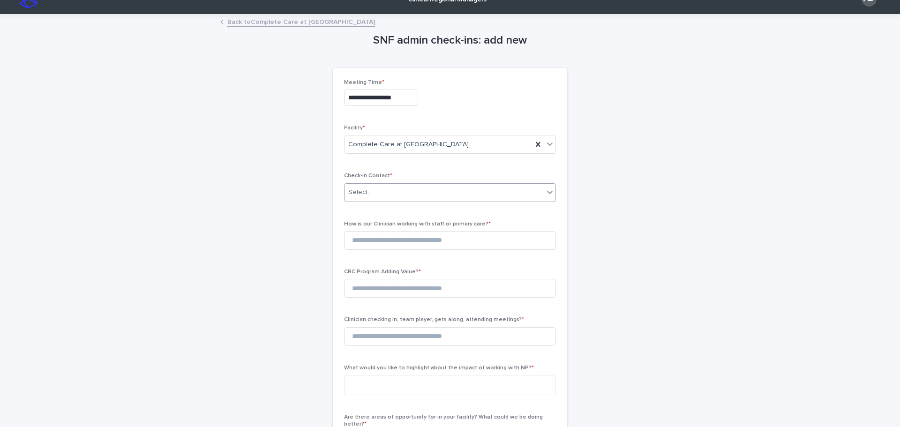
click at [398, 191] on div "Select..." at bounding box center [444, 192] width 199 height 15
type input "*******"
click at [407, 213] on div "[PERSON_NAME] - Complete Care at [GEOGRAPHIC_DATA]" at bounding box center [446, 211] width 211 height 16
click at [407, 245] on input at bounding box center [450, 240] width 212 height 19
type input "*"
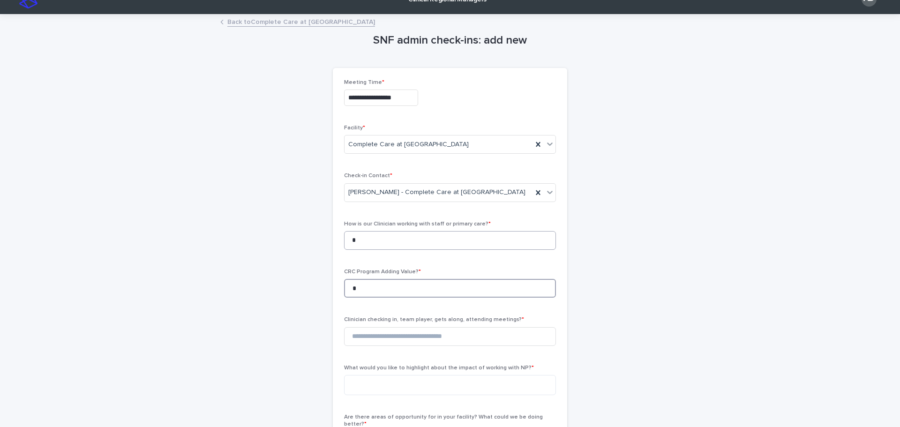
type input "*"
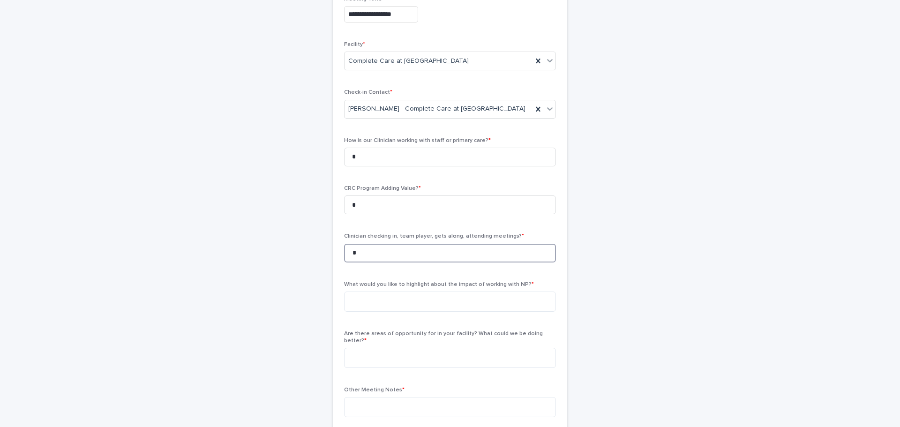
scroll to position [203, 0]
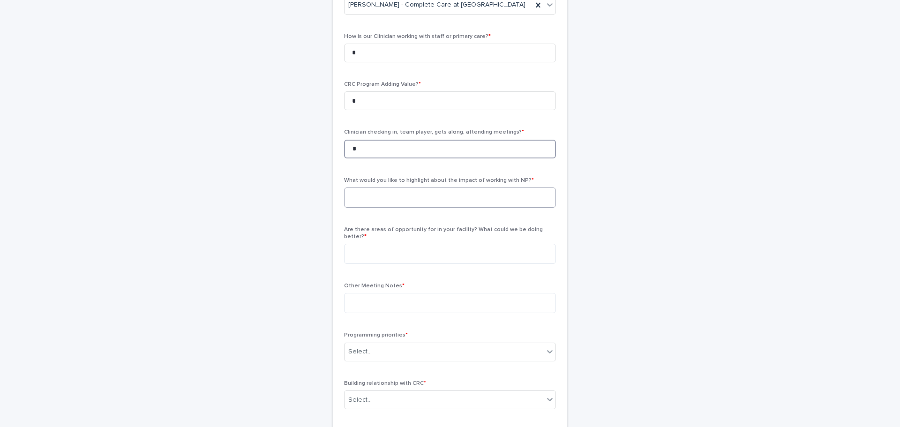
type input "*"
click at [362, 197] on textarea at bounding box center [450, 198] width 212 height 20
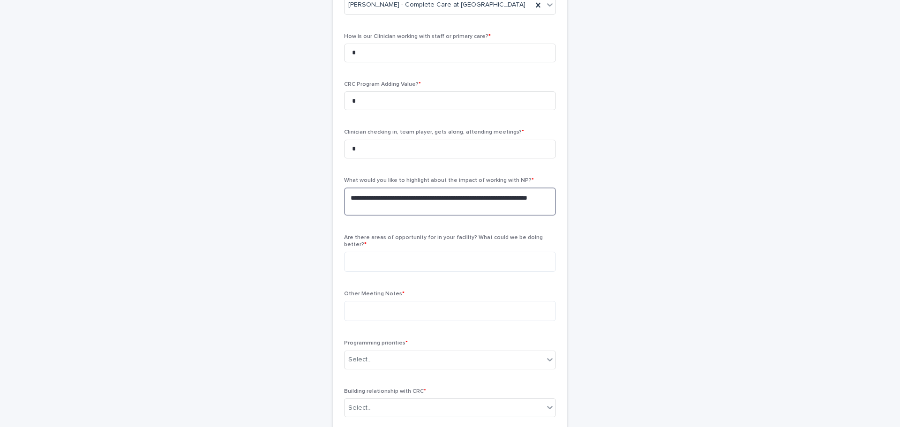
type textarea "**********"
type textarea "*"
type textarea "**********"
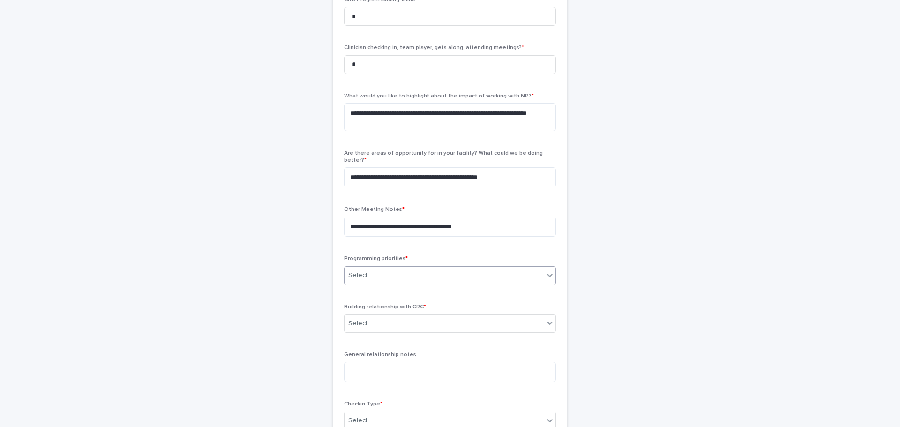
scroll to position [391, 0]
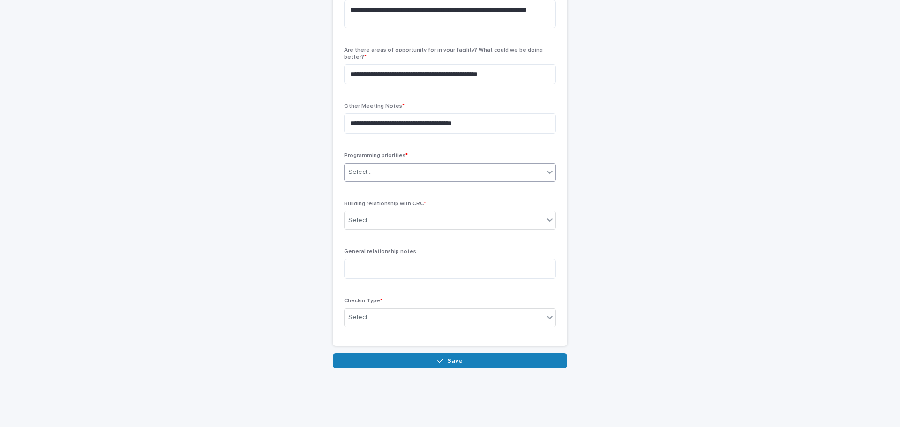
click at [431, 165] on div "Select..." at bounding box center [444, 172] width 199 height 15
click at [428, 181] on div "PM&R services" at bounding box center [446, 183] width 211 height 16
click at [421, 213] on div "Select..." at bounding box center [444, 220] width 199 height 15
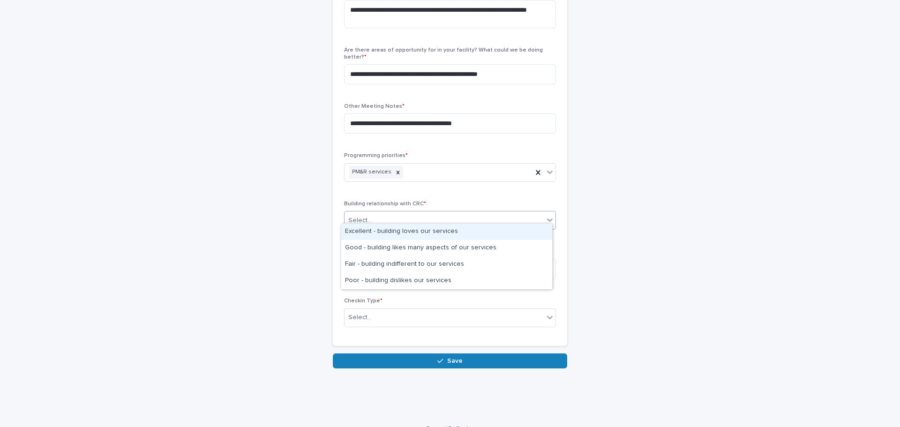
click at [414, 234] on div "Excellent - building loves our services" at bounding box center [446, 232] width 211 height 16
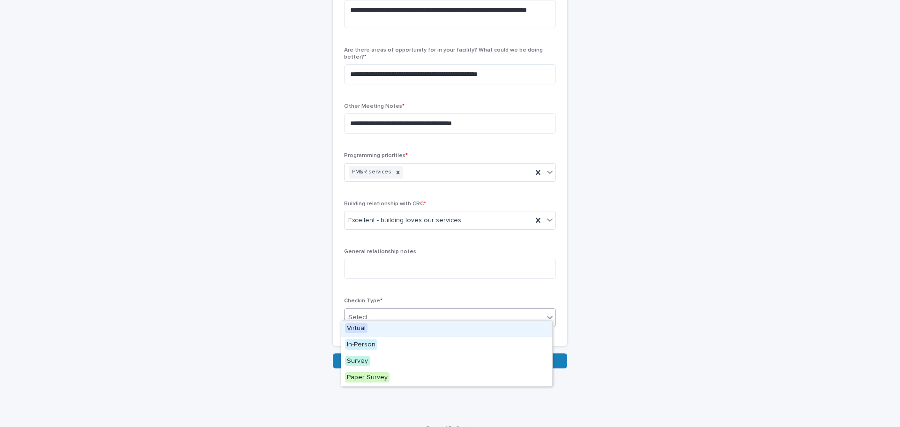
click at [420, 312] on div "Select..." at bounding box center [444, 317] width 199 height 15
click at [386, 329] on div "Virtual" at bounding box center [446, 329] width 211 height 16
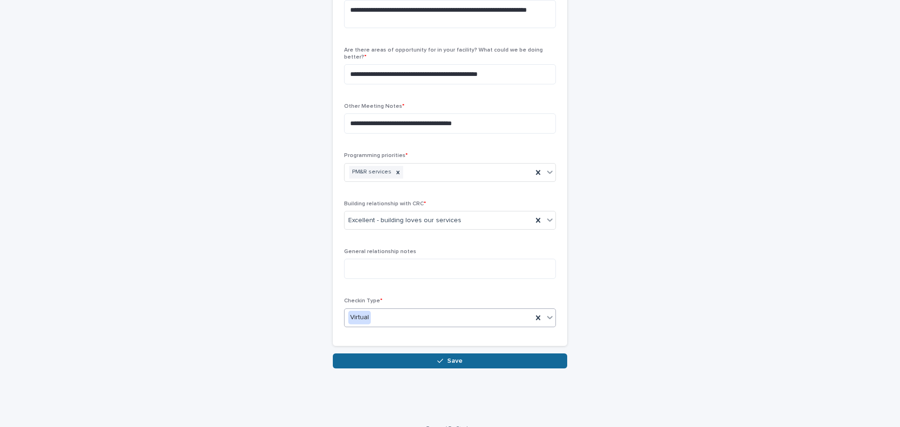
click at [473, 354] on button "Save" at bounding box center [450, 361] width 234 height 15
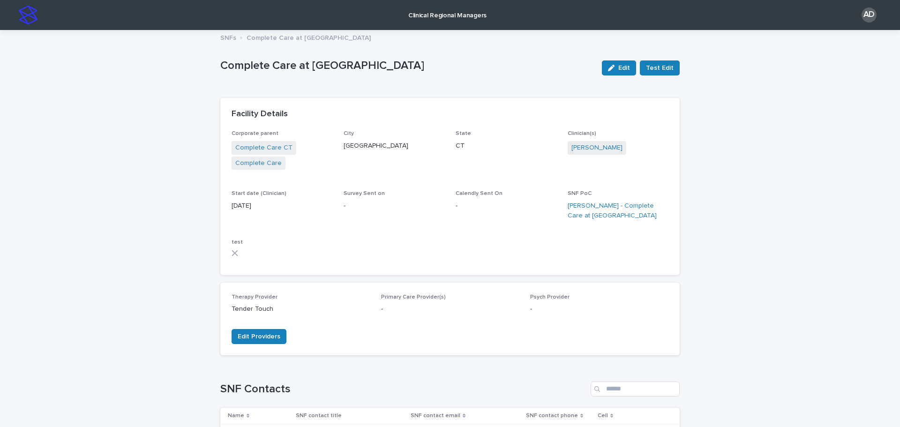
click at [24, 19] on img at bounding box center [28, 15] width 19 height 19
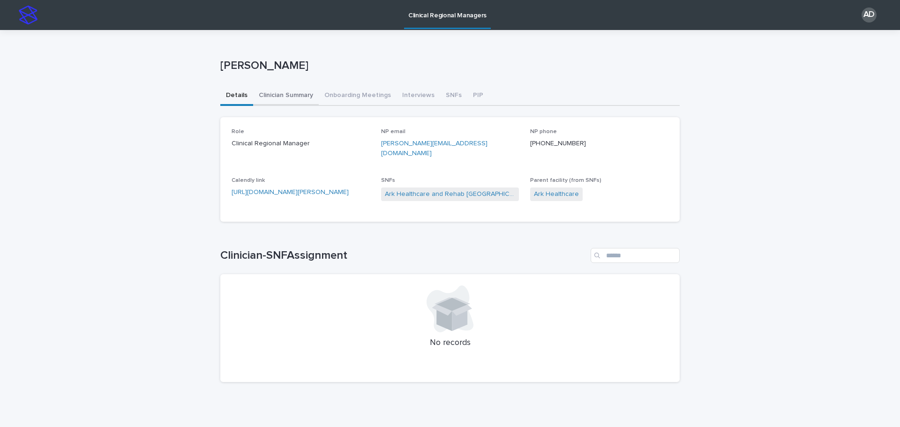
click at [289, 99] on button "Clinician Summary" at bounding box center [286, 96] width 66 height 20
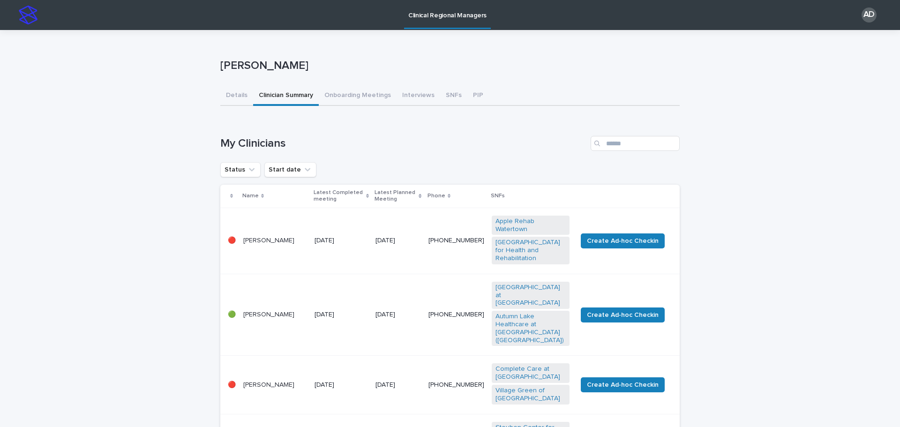
click at [230, 196] on div at bounding box center [232, 196] width 9 height 5
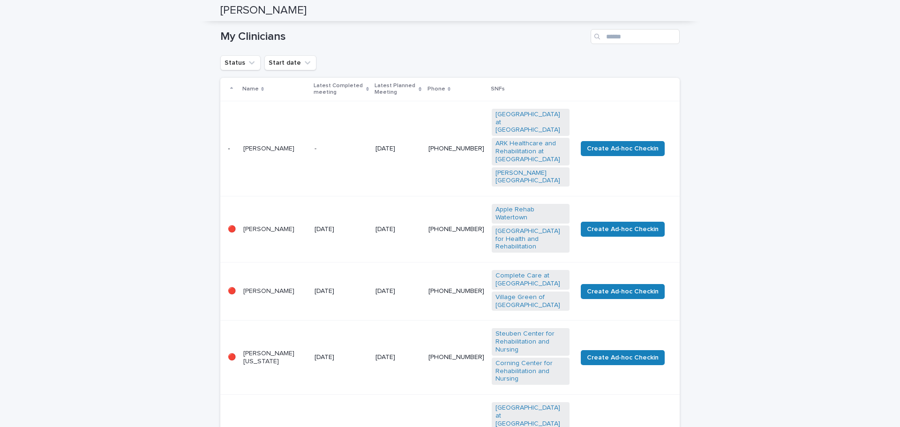
scroll to position [47, 0]
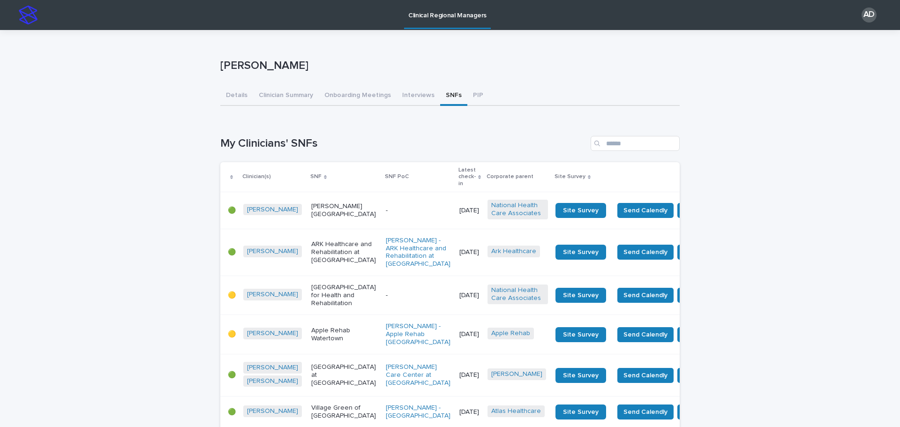
click at [459, 171] on p "Latest check-in" at bounding box center [467, 177] width 17 height 24
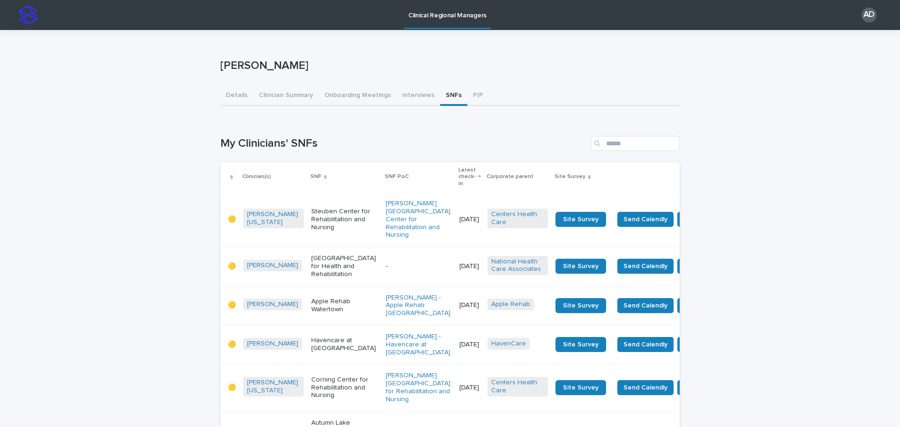
drag, startPoint x: 281, startPoint y: 95, endPoint x: 8, endPoint y: 157, distance: 279.3
click at [281, 95] on button "Clinician Summary" at bounding box center [286, 96] width 66 height 20
